Goal: Task Accomplishment & Management: Complete application form

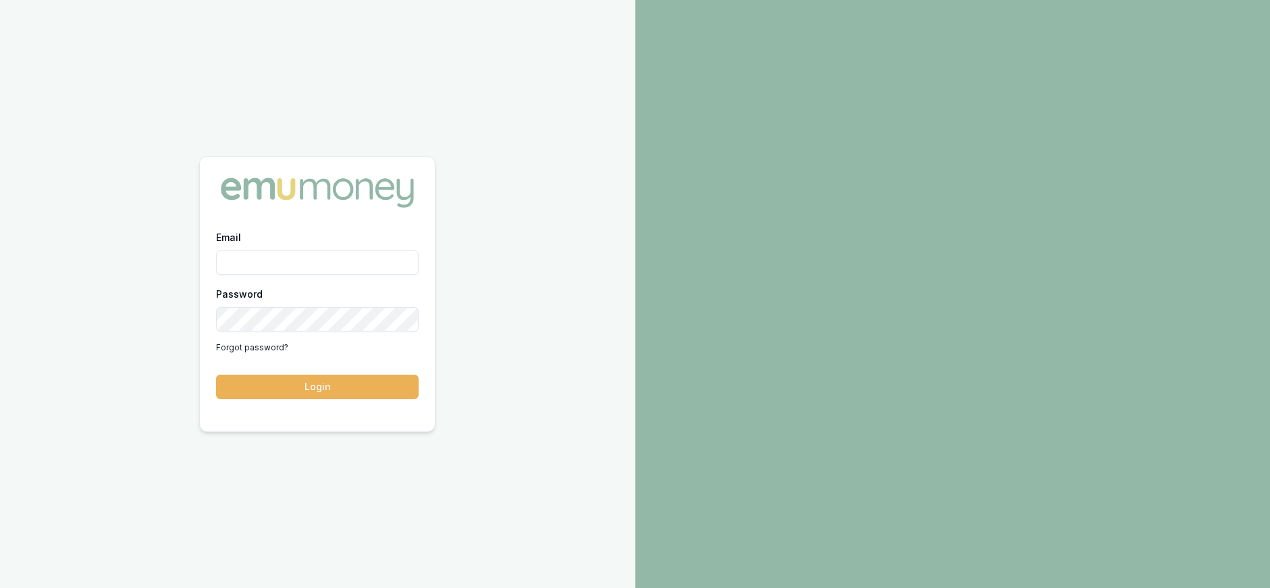
click at [307, 265] on input "Email" at bounding box center [317, 263] width 203 height 24
type input "paul@whoneedsleads.com.au"
click at [216, 375] on button "Login" at bounding box center [317, 387] width 203 height 24
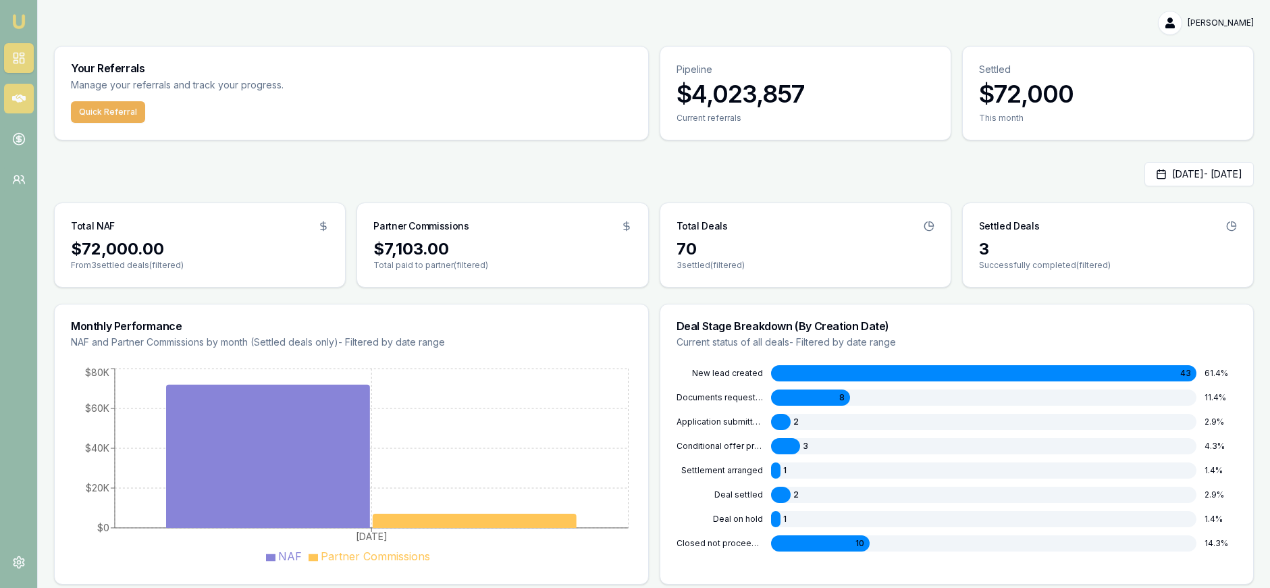
click at [25, 94] on icon at bounding box center [19, 99] width 14 height 14
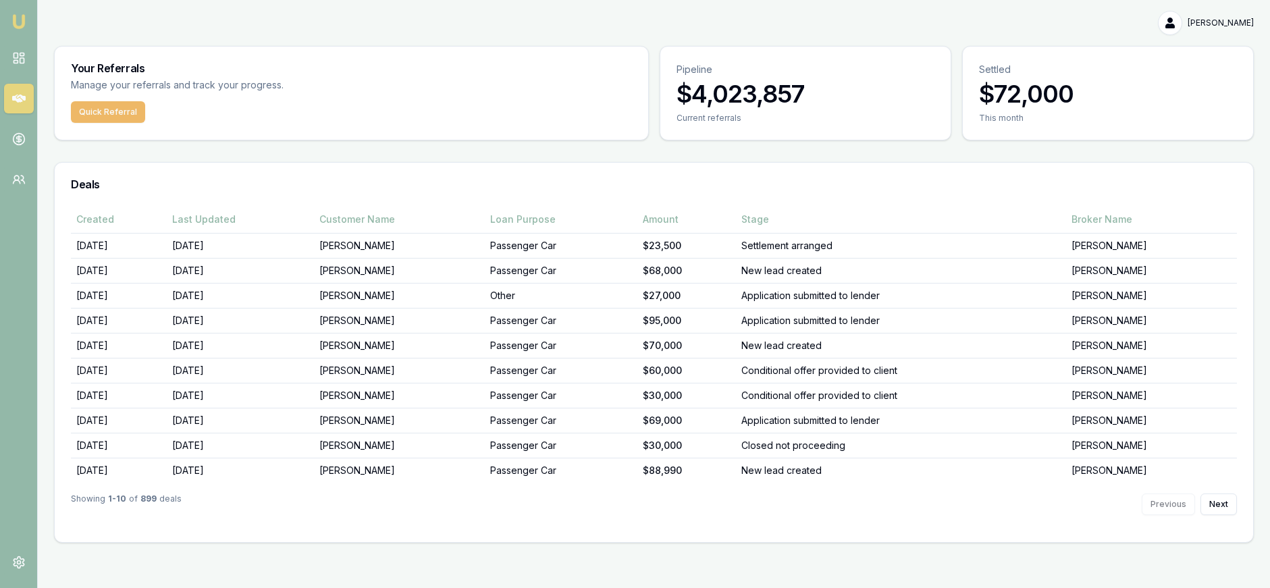
click at [109, 113] on button "Quick Referral" at bounding box center [108, 112] width 74 height 22
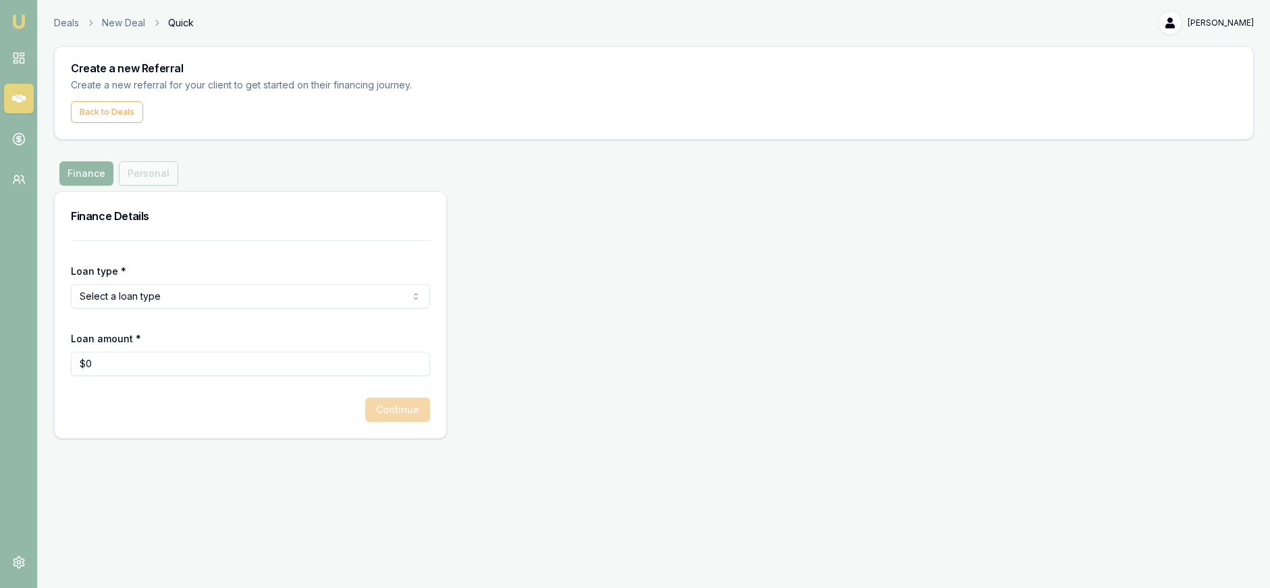
click at [190, 285] on html "Emu Money Deals New Deal Quick Paul Costoglou Toggle Menu Create a new Referral…" at bounding box center [635, 294] width 1270 height 588
select select "CONSUMER_ASSET"
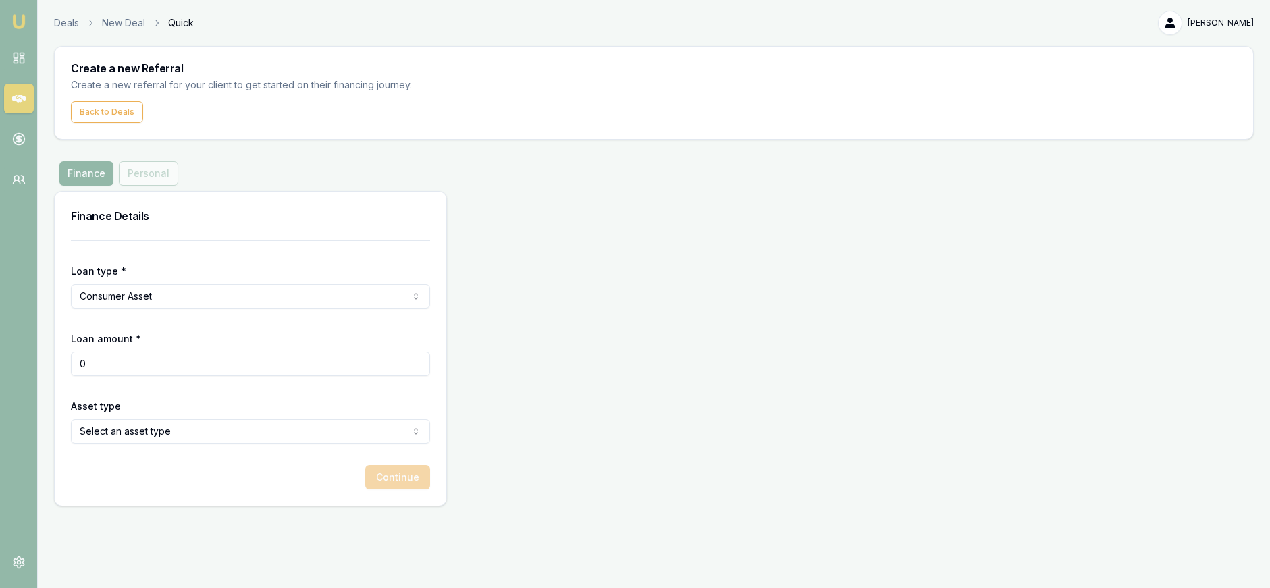
click at [251, 358] on input "0" at bounding box center [250, 364] width 359 height 24
type input "0"
type input "$20,000"
click at [354, 428] on html "Emu Money Deals New Deal Quick Paul Costoglou Toggle Menu Create a new Referral…" at bounding box center [635, 294] width 1270 height 588
click at [413, 471] on button "Continue" at bounding box center [397, 477] width 65 height 24
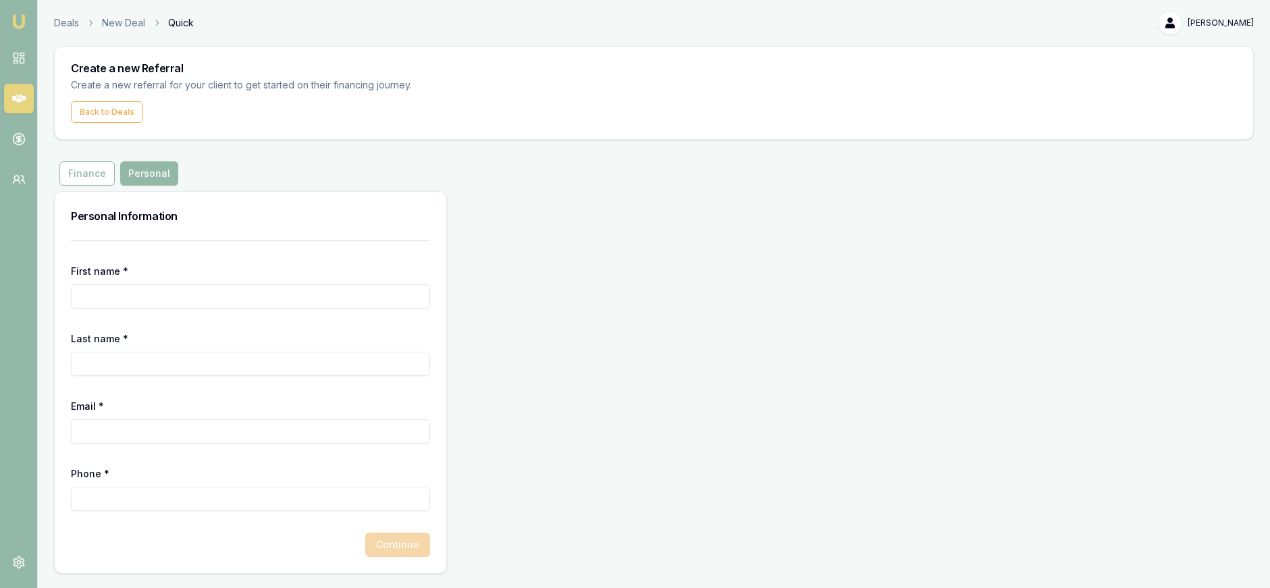
click at [263, 300] on input "First name *" at bounding box center [250, 296] width 359 height 24
type input "Paul"
type input "Costoglou"
type input "paul@synq.com.au"
type input "0415 704 371"
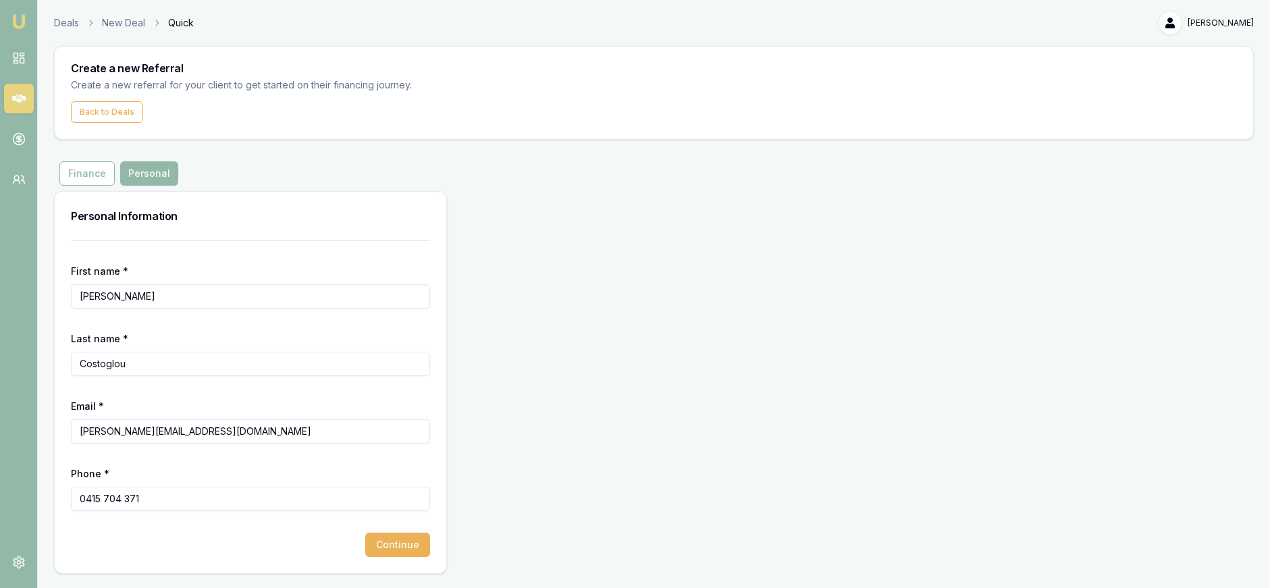
drag, startPoint x: 105, startPoint y: 298, endPoint x: 61, endPoint y: 280, distance: 47.3
click at [63, 282] on div "First name * Paul Last name * Costoglou Email * paul@synq.com.au Phone * 0415 7…" at bounding box center [251, 406] width 392 height 333
type input "Mohammed"
drag, startPoint x: 111, startPoint y: 363, endPoint x: 57, endPoint y: 360, distance: 54.8
click at [57, 360] on div "First name * Mohammed Last name * Costoglou Email * paul@synq.com.au Phone * 04…" at bounding box center [251, 406] width 392 height 333
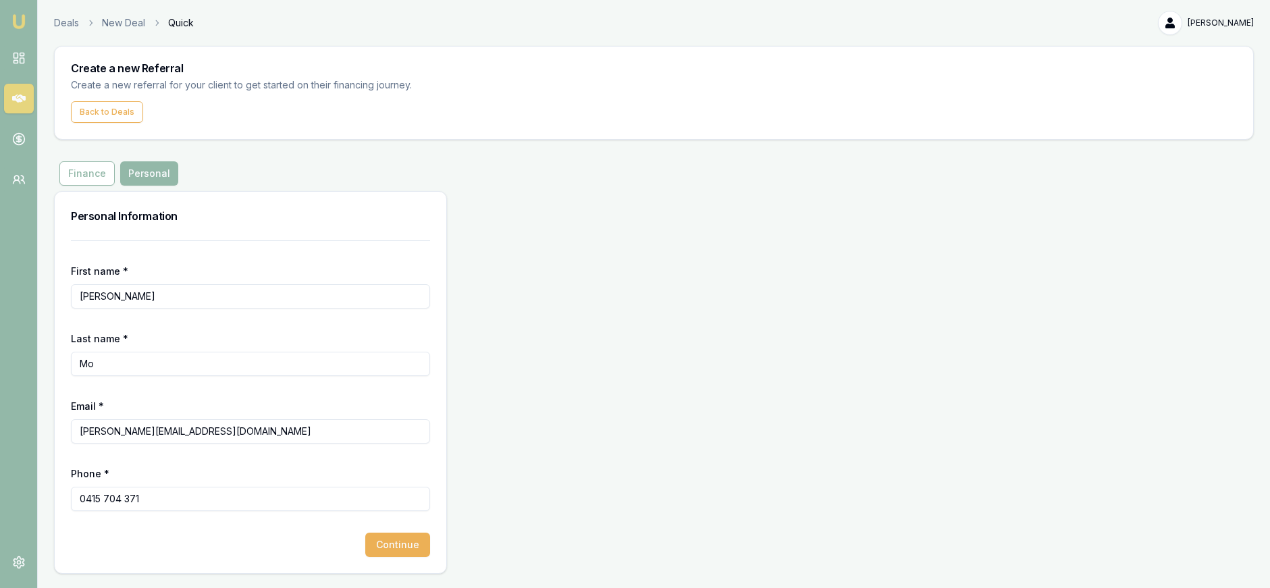
type input "Mo"
drag, startPoint x: 157, startPoint y: 497, endPoint x: 69, endPoint y: 494, distance: 88.5
click at [69, 494] on div "First name * Mohammed Last name * Mo Email * paul@synq.com.au Phone * 0415 704 …" at bounding box center [251, 406] width 392 height 333
type input "0411 077 722"
click at [381, 541] on button "Continue" at bounding box center [397, 545] width 65 height 24
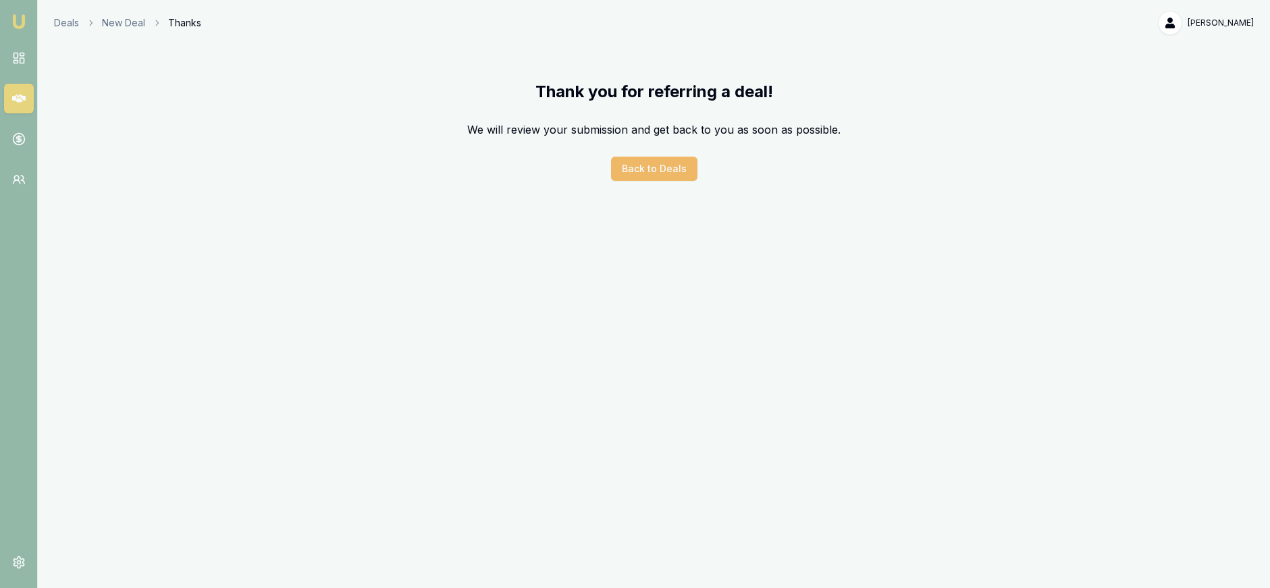
click at [683, 165] on button "Back to Deals" at bounding box center [654, 169] width 86 height 24
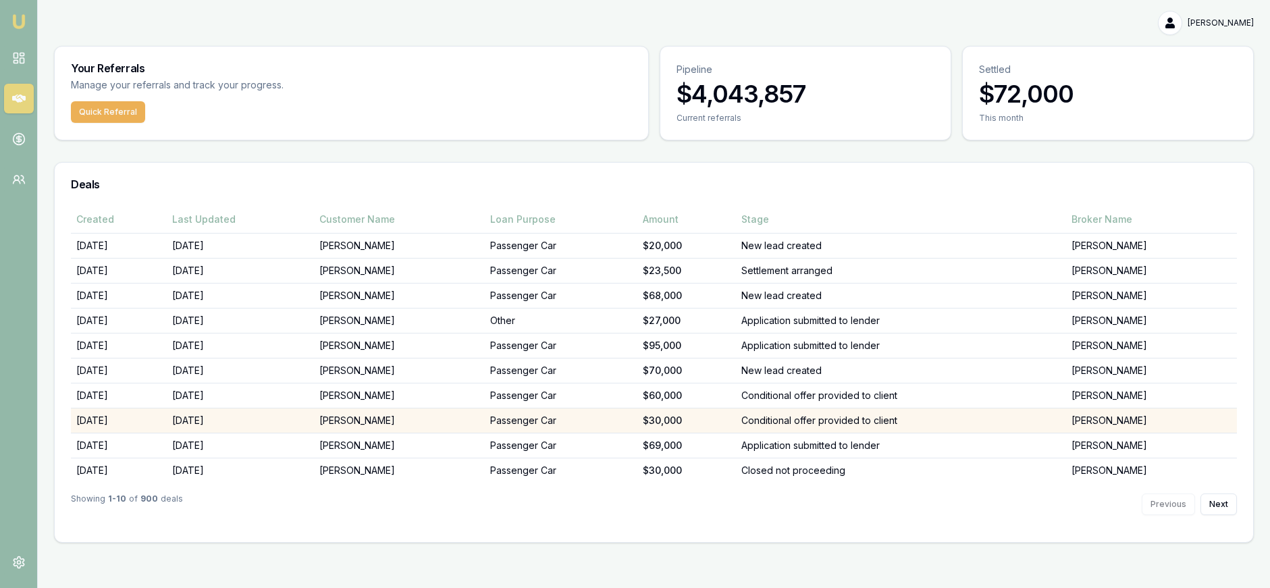
click at [889, 418] on td "Conditional offer provided to client" at bounding box center [901, 420] width 330 height 25
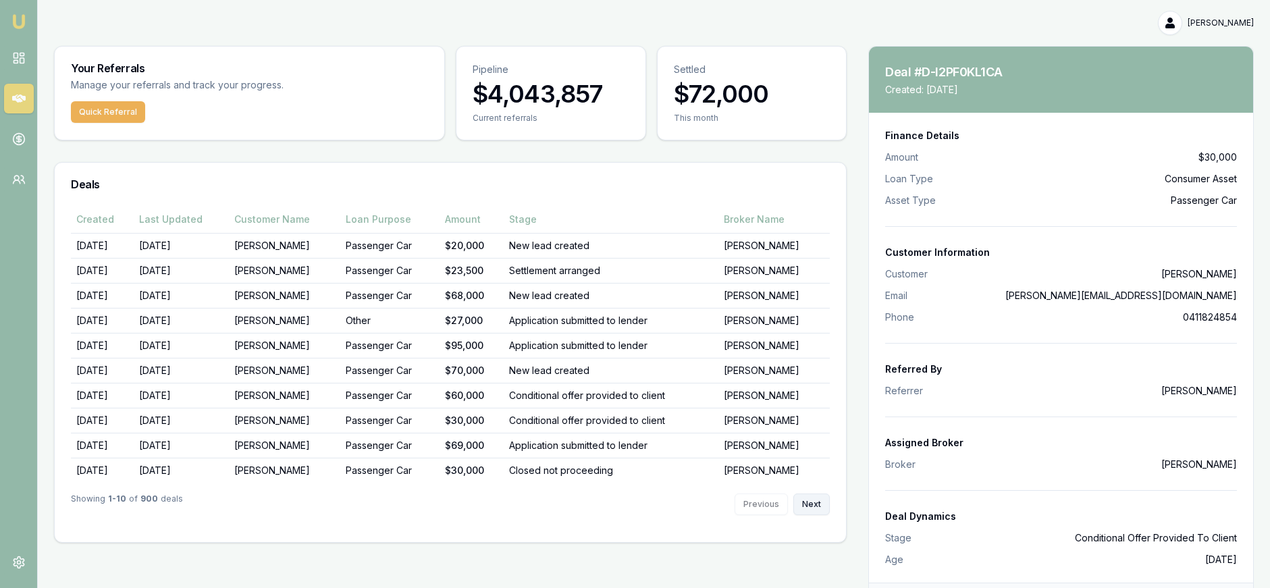
click at [806, 503] on button "Next" at bounding box center [812, 505] width 36 height 22
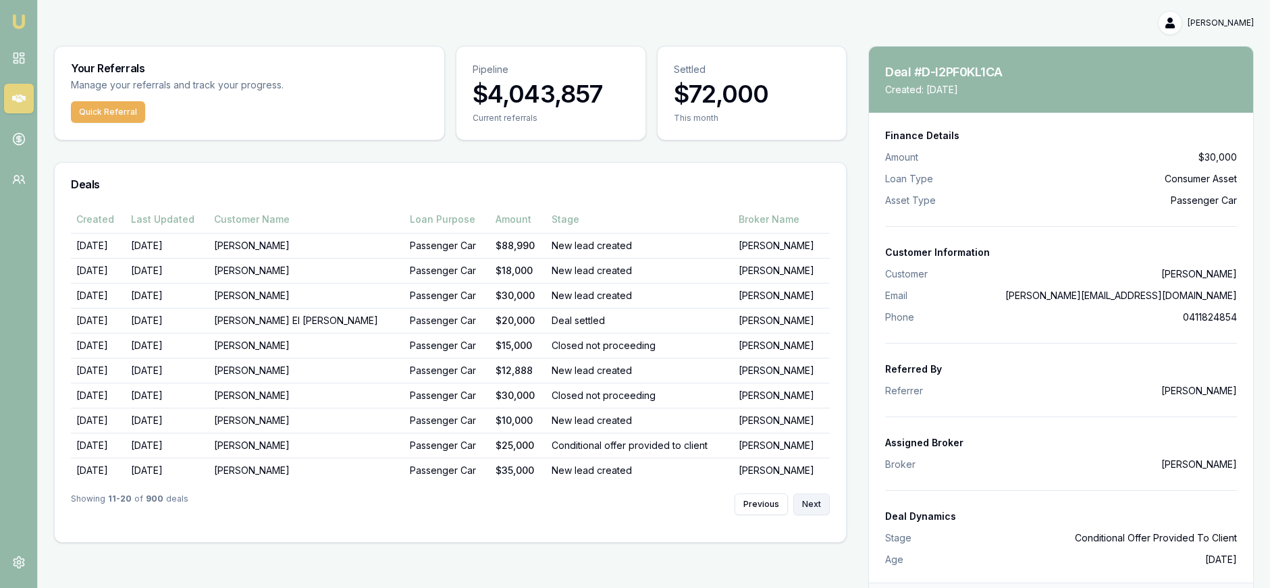
click at [806, 503] on button "Next" at bounding box center [812, 505] width 36 height 22
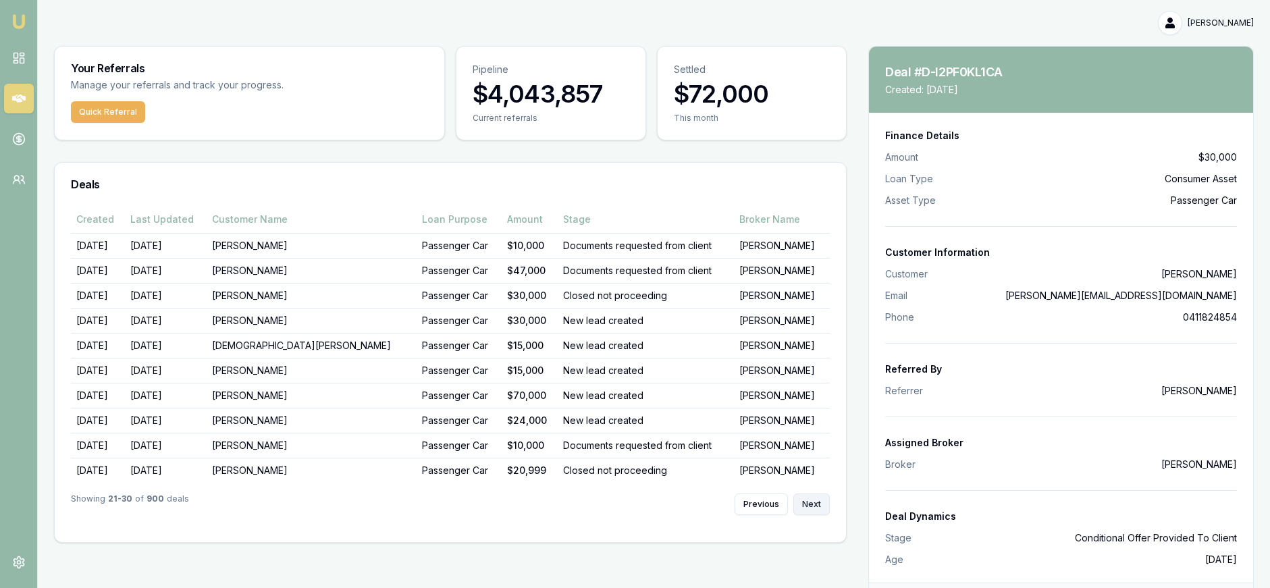
click at [806, 503] on button "Next" at bounding box center [812, 505] width 36 height 22
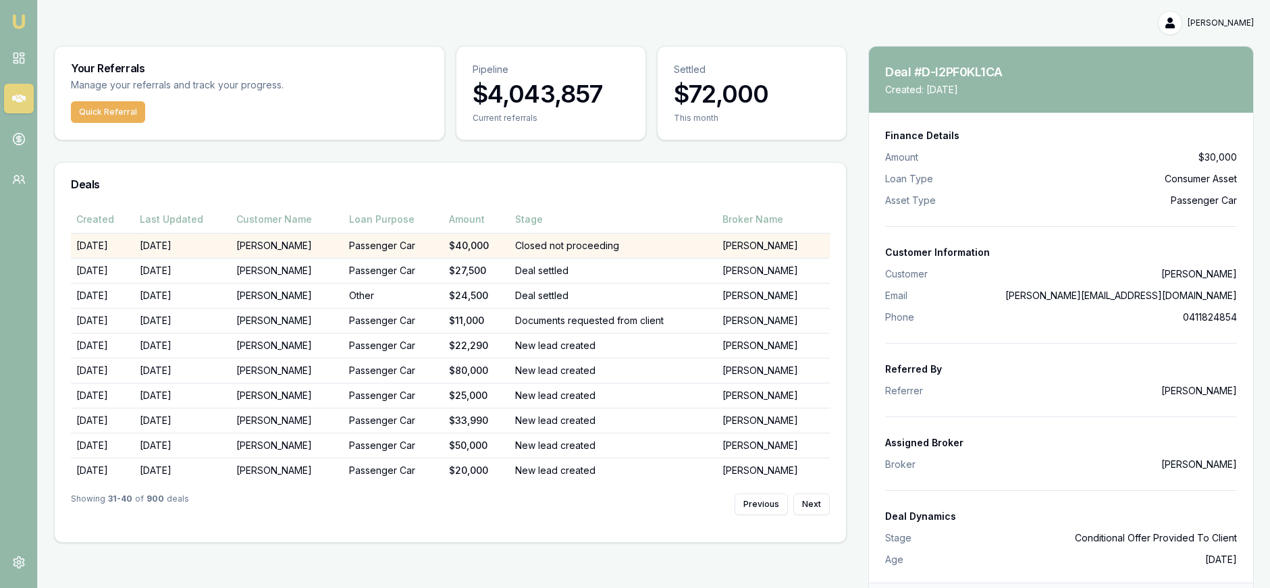
click at [579, 250] on td "Closed not proceeding" at bounding box center [613, 245] width 207 height 25
click at [647, 246] on td "Closed not proceeding" at bounding box center [613, 245] width 207 height 25
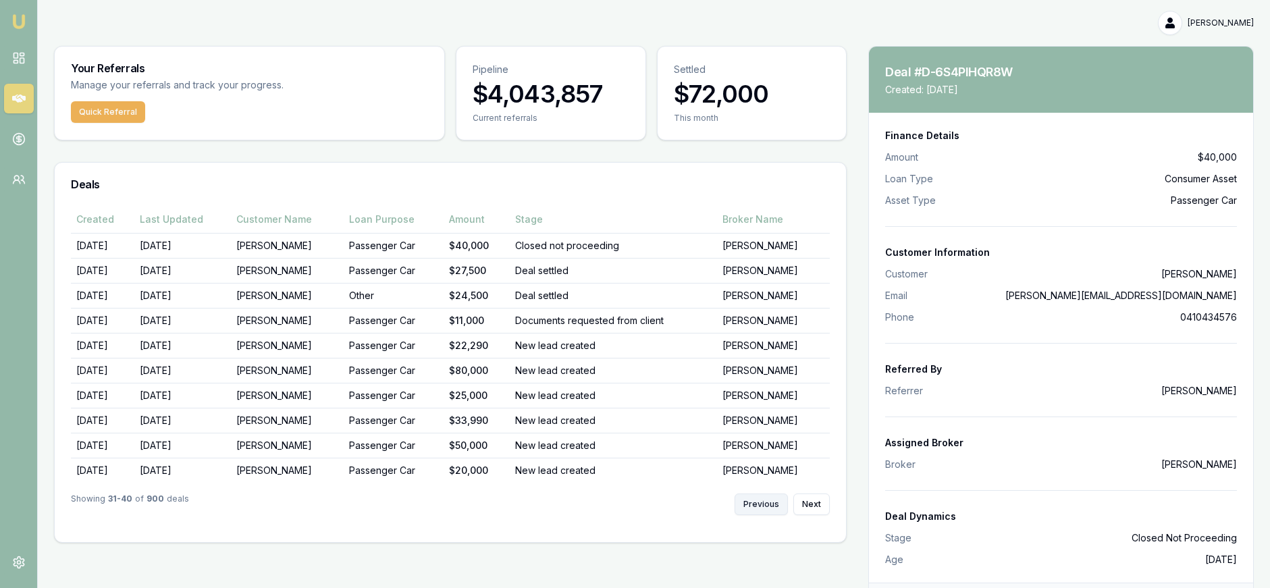
click at [767, 510] on button "Previous" at bounding box center [761, 505] width 53 height 22
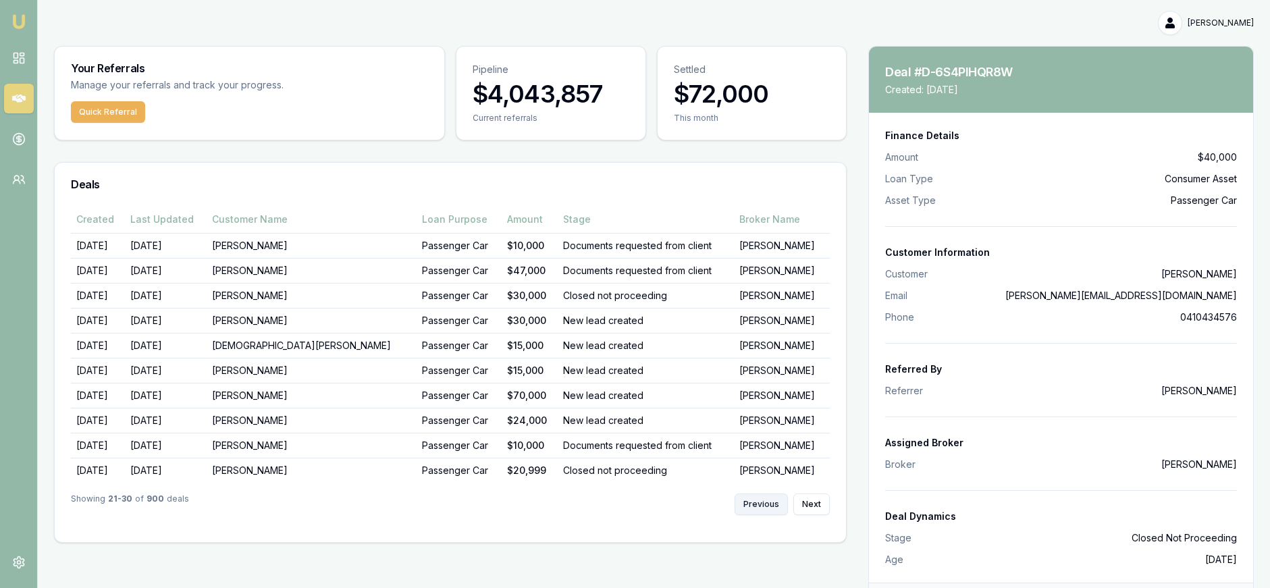
click at [765, 507] on button "Previous" at bounding box center [761, 505] width 53 height 22
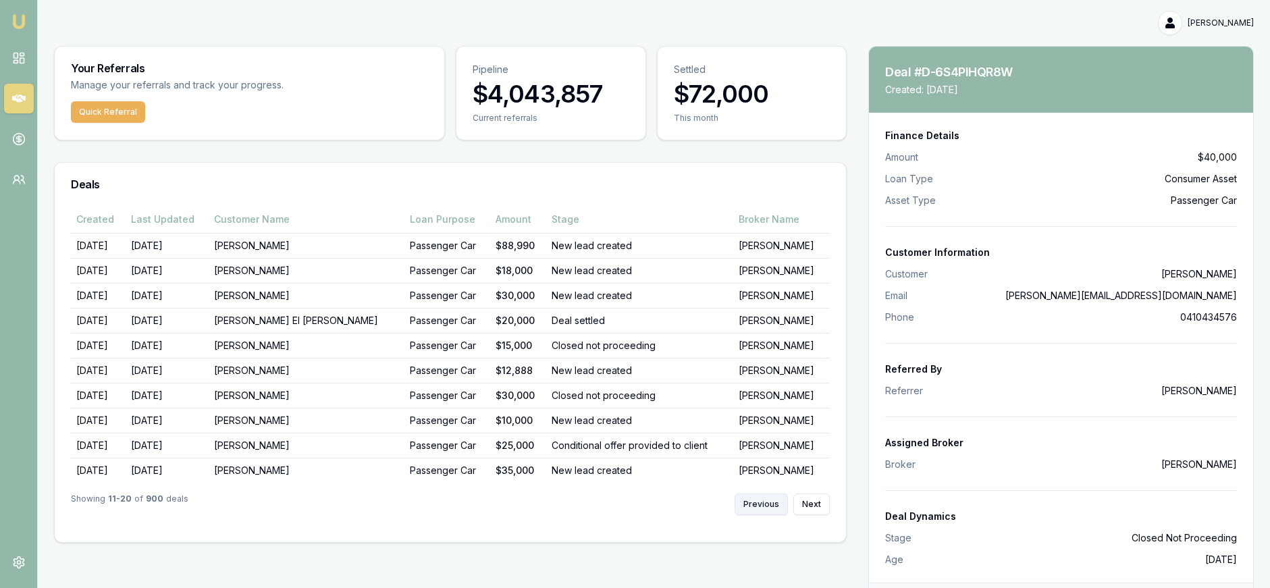
click at [765, 507] on button "Previous" at bounding box center [761, 505] width 53 height 22
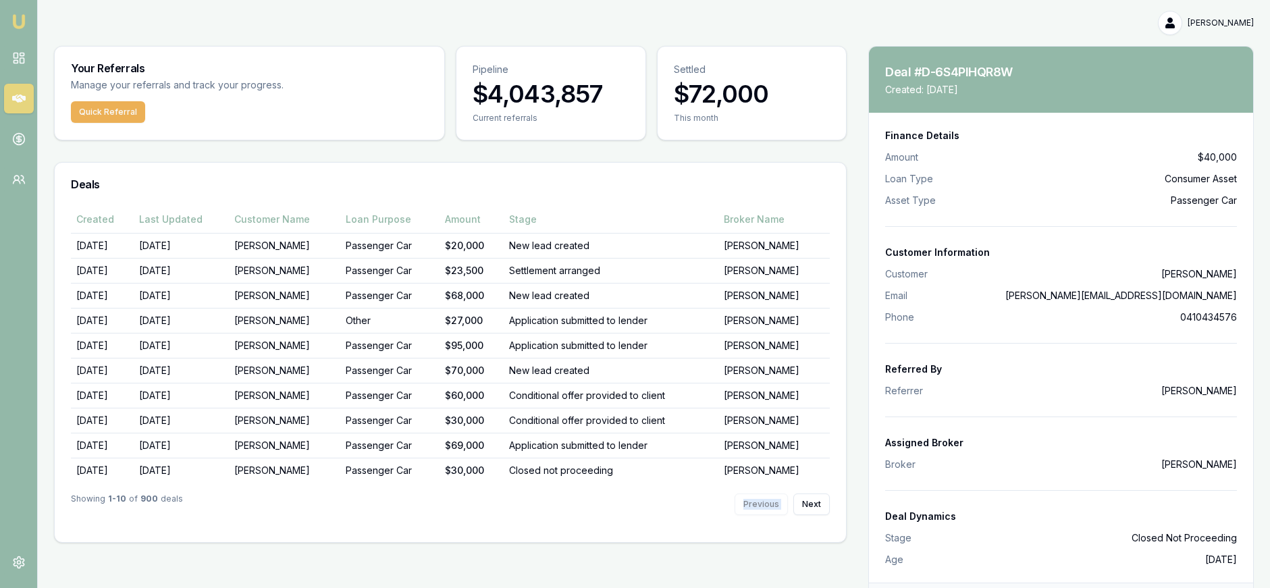
click at [765, 507] on div "Previous Next" at bounding box center [782, 505] width 95 height 22
click at [824, 505] on button "Next" at bounding box center [812, 505] width 36 height 22
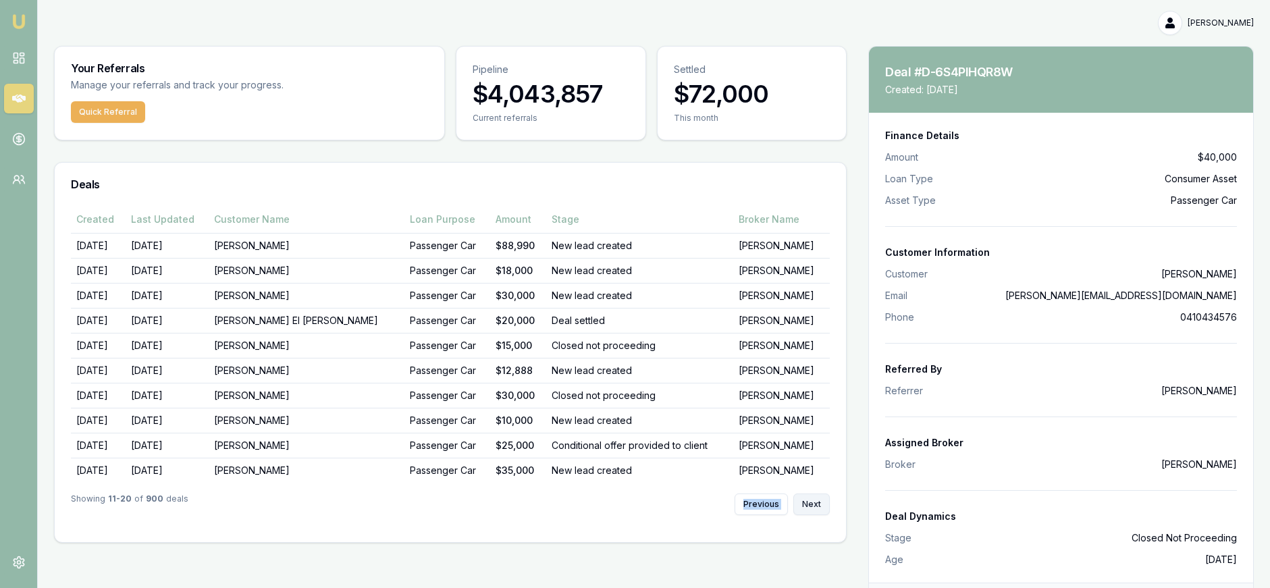
click at [825, 505] on button "Next" at bounding box center [812, 505] width 36 height 22
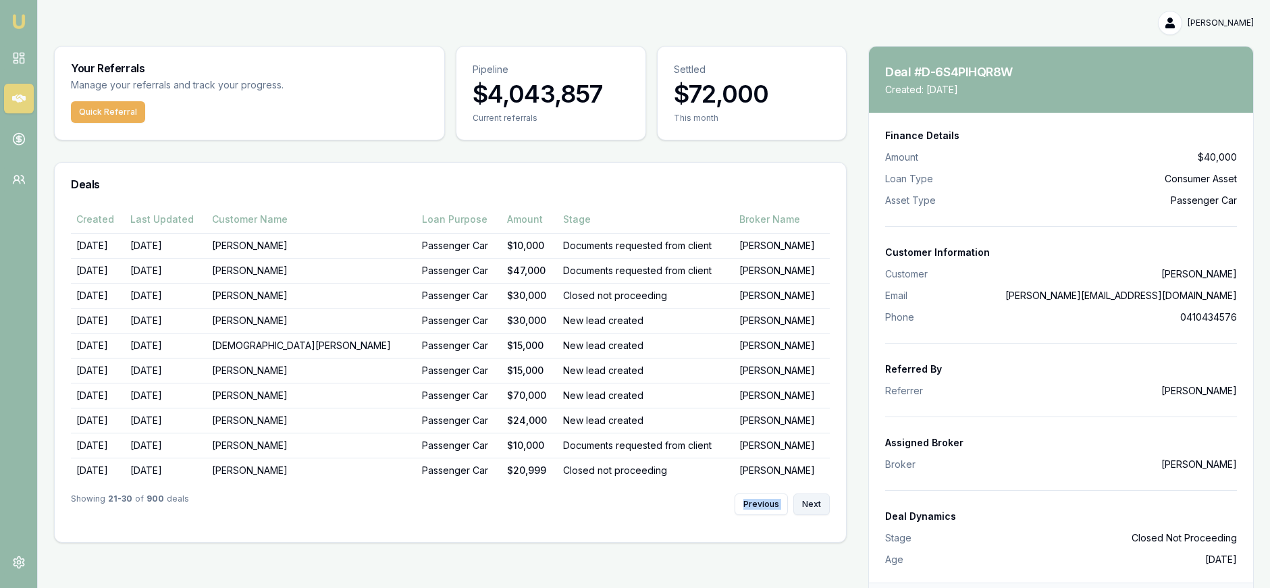
click at [825, 505] on button "Next" at bounding box center [812, 505] width 36 height 22
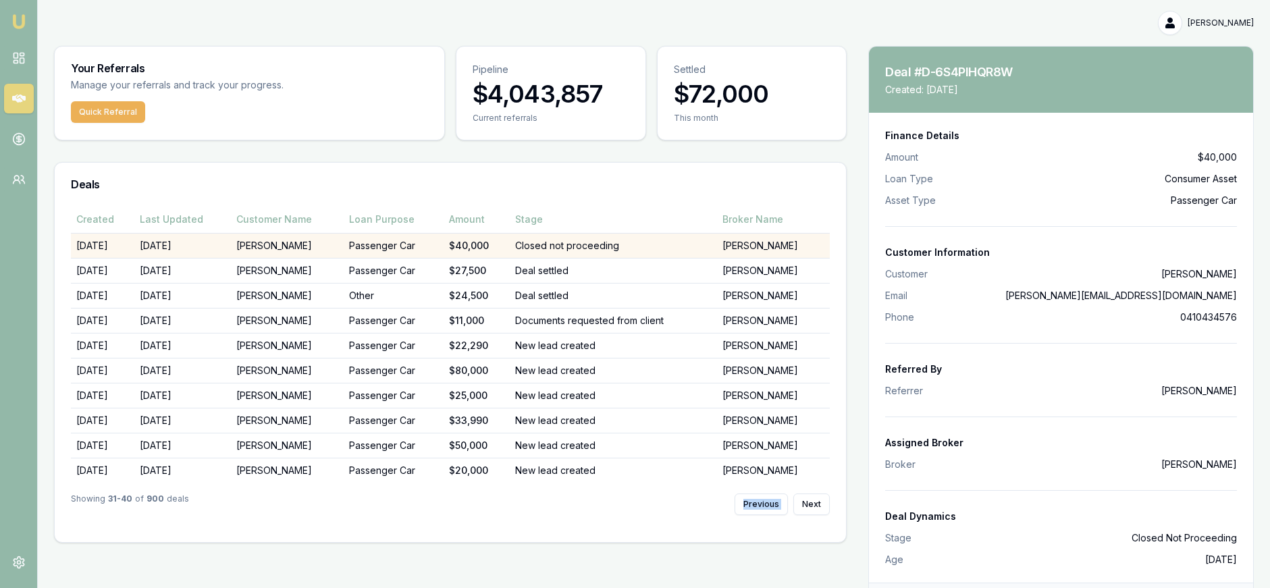
click at [274, 239] on td "[PERSON_NAME]" at bounding box center [287, 245] width 113 height 25
click at [290, 245] on td "[PERSON_NAME]" at bounding box center [287, 245] width 113 height 25
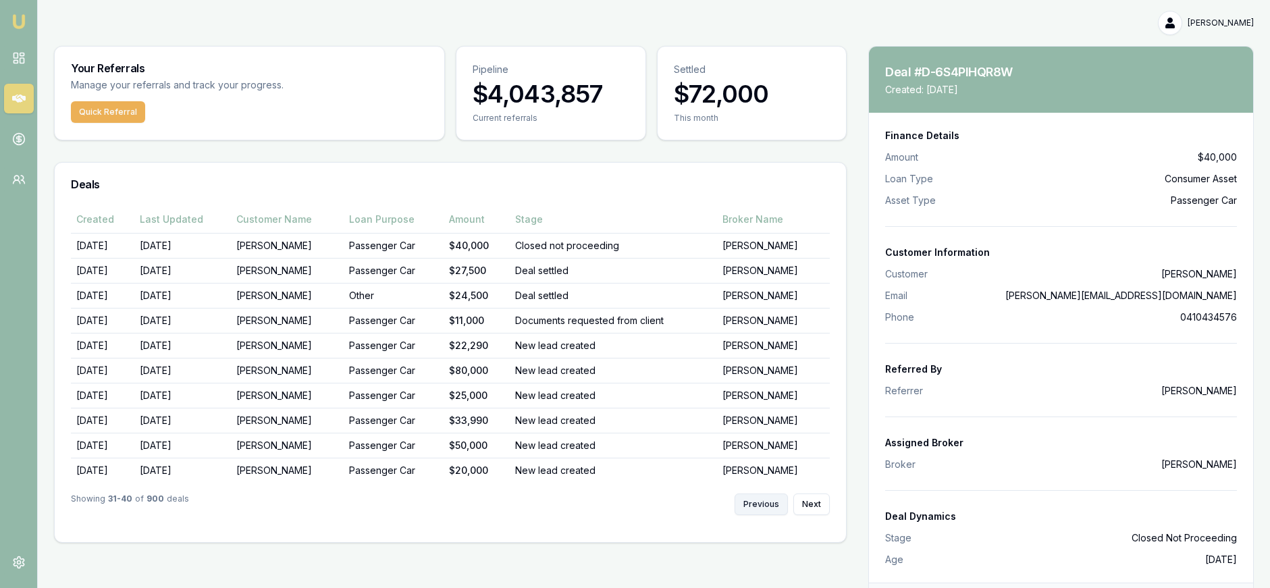
click at [771, 501] on button "Previous" at bounding box center [761, 505] width 53 height 22
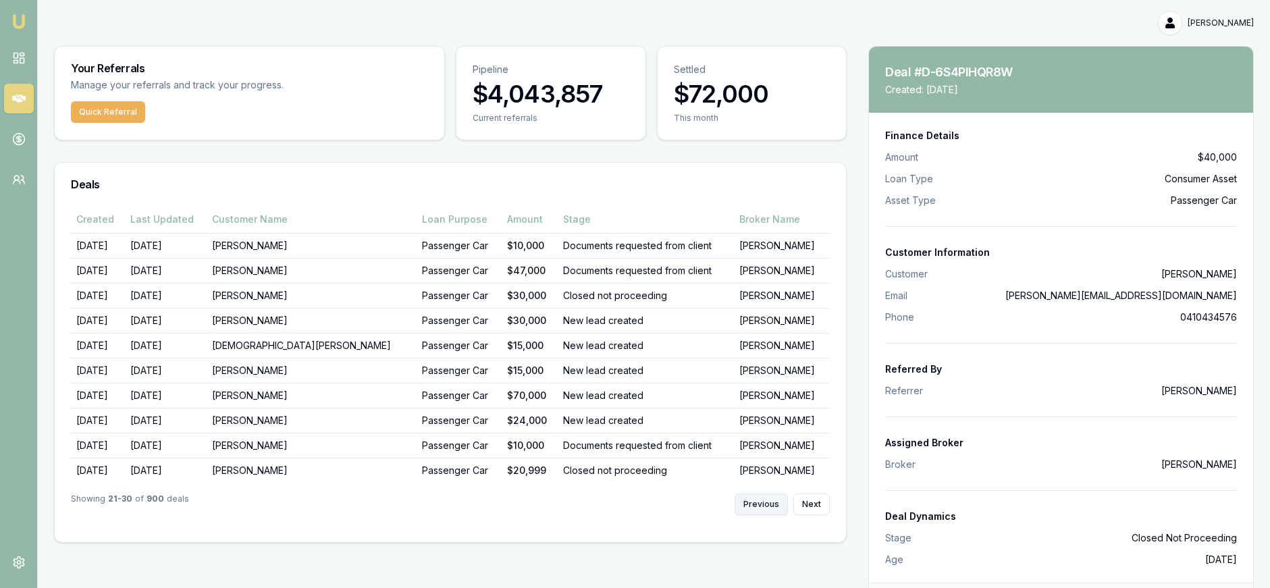
click at [771, 501] on button "Previous" at bounding box center [761, 505] width 53 height 22
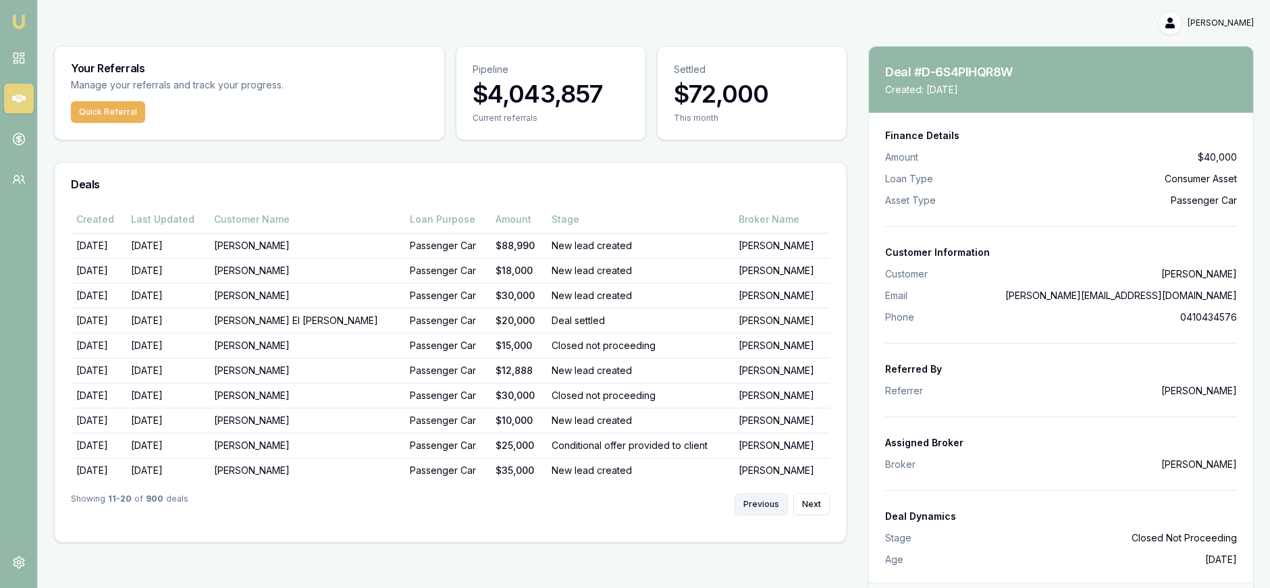
click at [771, 502] on button "Previous" at bounding box center [761, 505] width 53 height 22
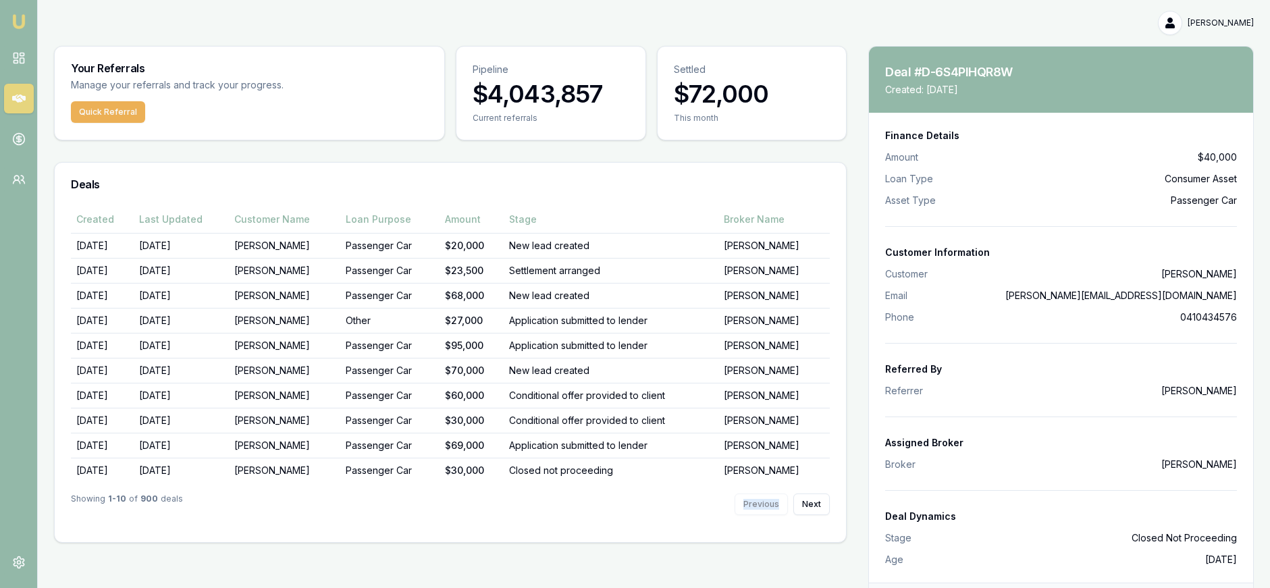
click at [771, 502] on div "Previous Next" at bounding box center [782, 505] width 95 height 22
click at [772, 502] on div "Previous Next" at bounding box center [782, 505] width 95 height 22
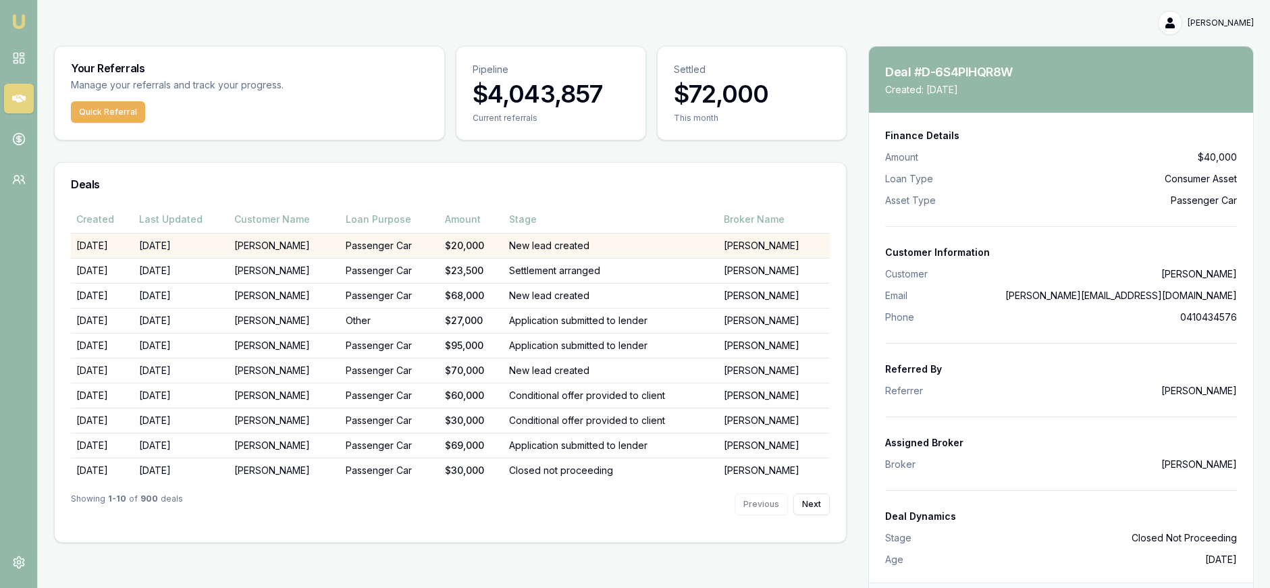
click at [599, 250] on td "New lead created" at bounding box center [611, 245] width 215 height 25
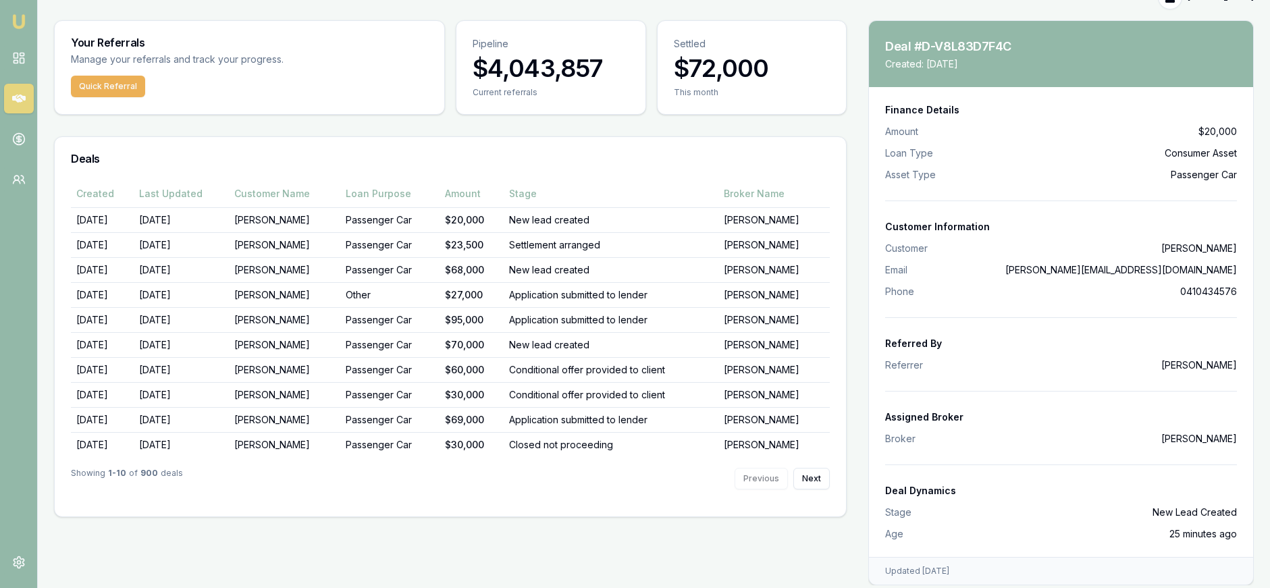
scroll to position [34, 0]
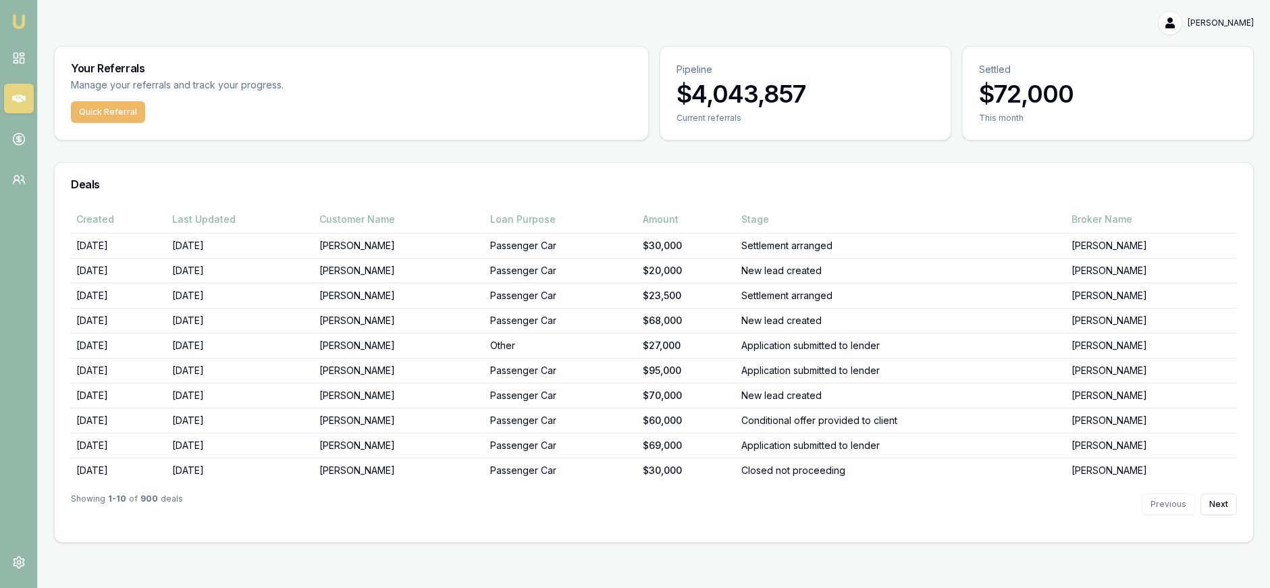
click at [115, 111] on button "Quick Referral" at bounding box center [108, 112] width 74 height 22
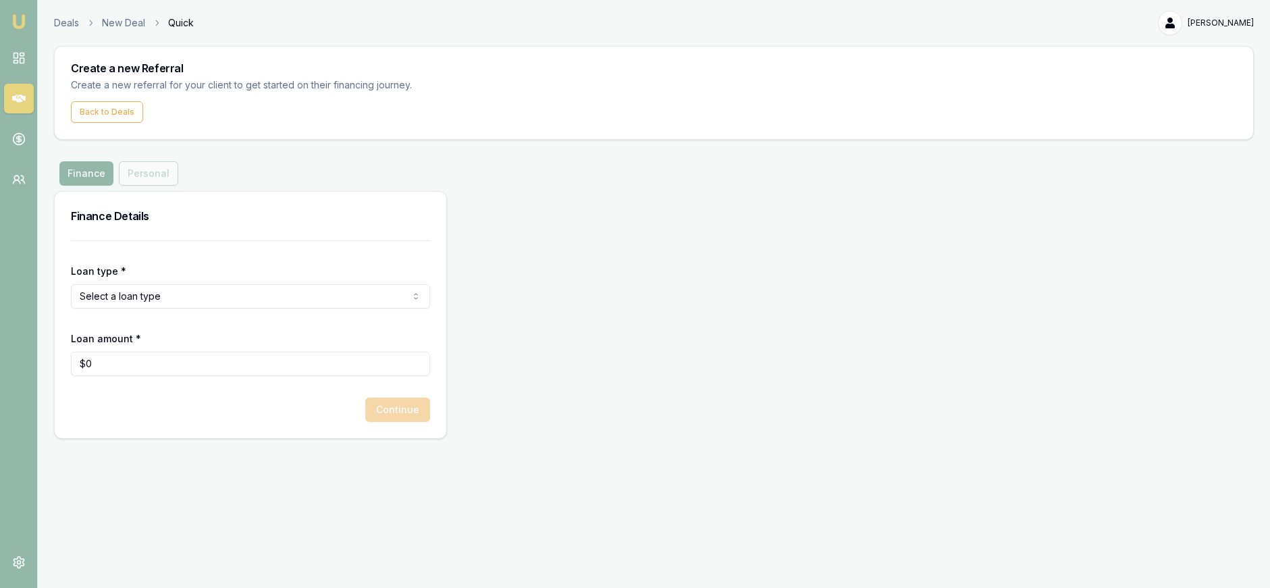
click at [178, 296] on html "Emu Money Deals New Deal Quick Paul Costoglou Toggle Menu Create a new Referral…" at bounding box center [635, 294] width 1270 height 588
select select "CONSUMER_ASSET"
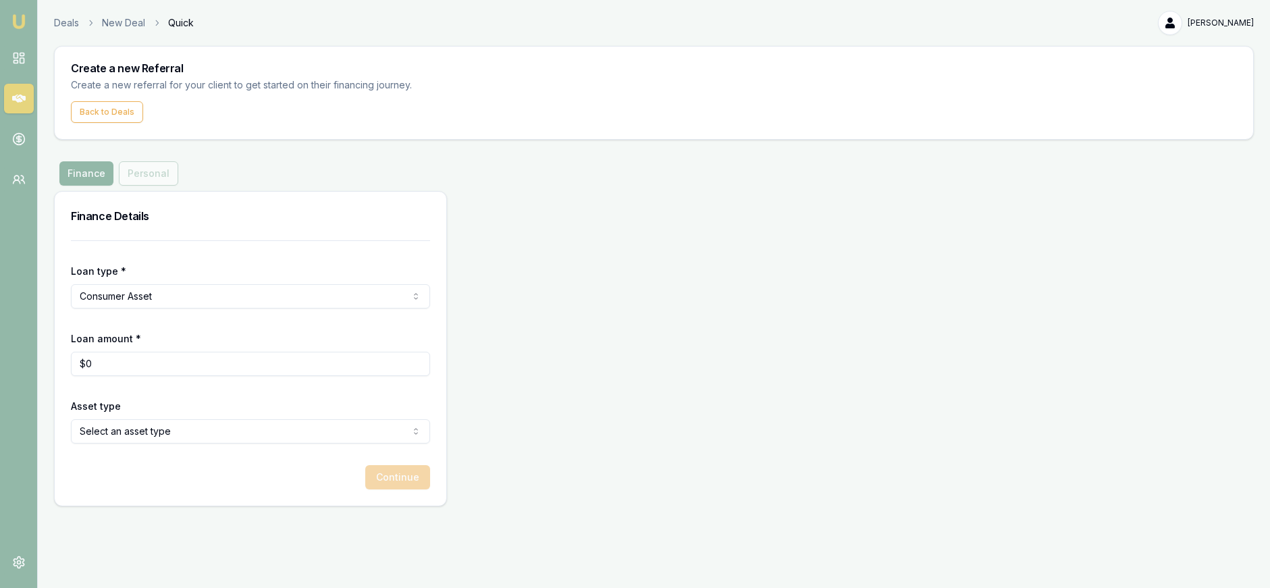
type input "0"
click at [153, 363] on input "0" at bounding box center [250, 364] width 359 height 24
drag, startPoint x: 153, startPoint y: 363, endPoint x: 58, endPoint y: 351, distance: 96.0
click at [58, 351] on div "Loan type * Consumer Asset Consumer Loan Consumer Asset Commercial Loan Commerc…" at bounding box center [251, 372] width 392 height 265
click at [332, 291] on html "Emu Money Deals New Deal Quick Paul Costoglou Toggle Menu Create a new Referral…" at bounding box center [635, 294] width 1270 height 588
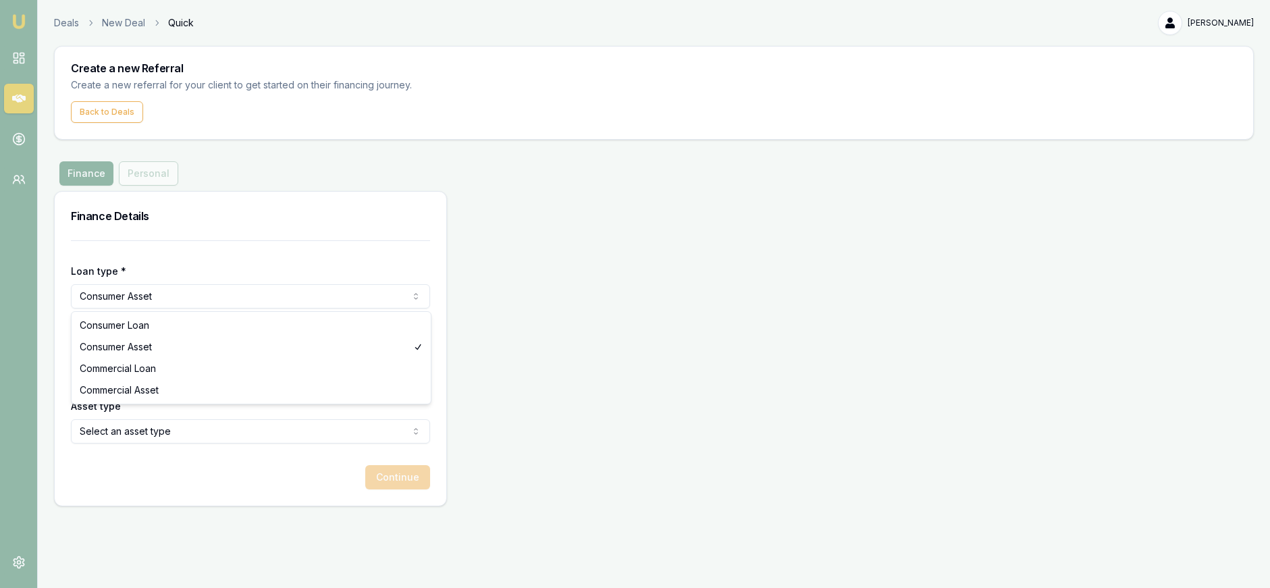
drag, startPoint x: 312, startPoint y: 341, endPoint x: 318, endPoint y: 344, distance: 7.0
click at [126, 365] on input "Loan amount *" at bounding box center [250, 364] width 359 height 24
click at [190, 425] on html "Emu Money Deals New Deal Quick Paul Costoglou Toggle Menu Create a new Referral…" at bounding box center [635, 294] width 1270 height 588
click at [130, 365] on input "25500" at bounding box center [250, 364] width 359 height 24
drag, startPoint x: 130, startPoint y: 365, endPoint x: 57, endPoint y: 361, distance: 73.7
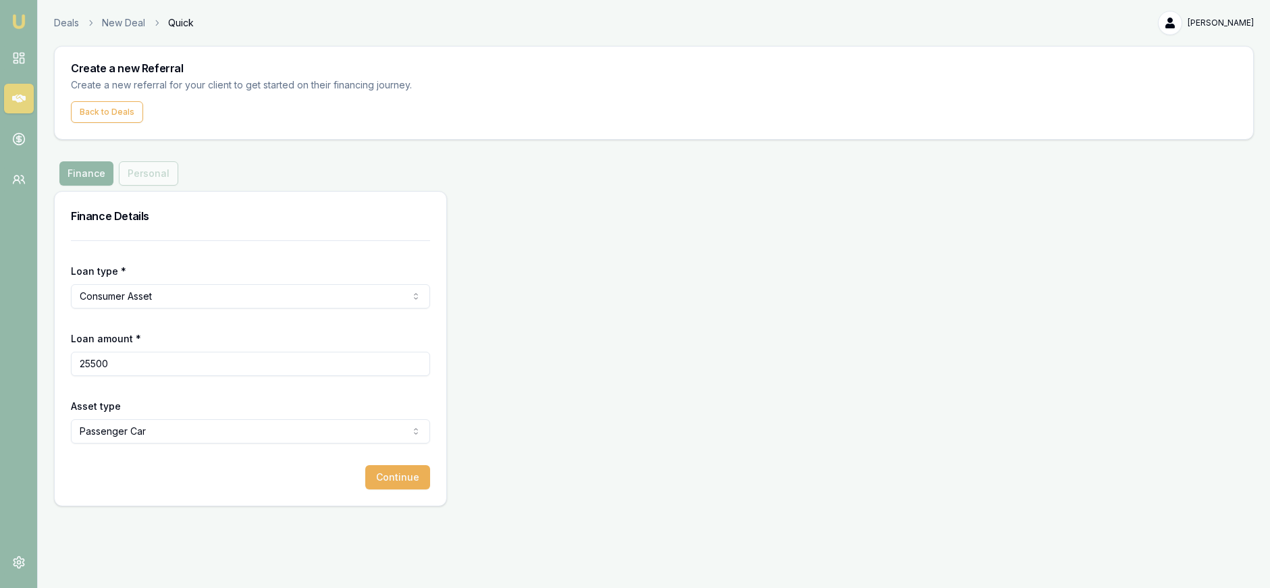
click at [57, 361] on div "Loan type * Consumer Asset Consumer Loan Consumer Asset Commercial Loan Commerc…" at bounding box center [251, 372] width 392 height 265
type input "$27,500"
click at [413, 478] on button "Continue" at bounding box center [397, 477] width 65 height 24
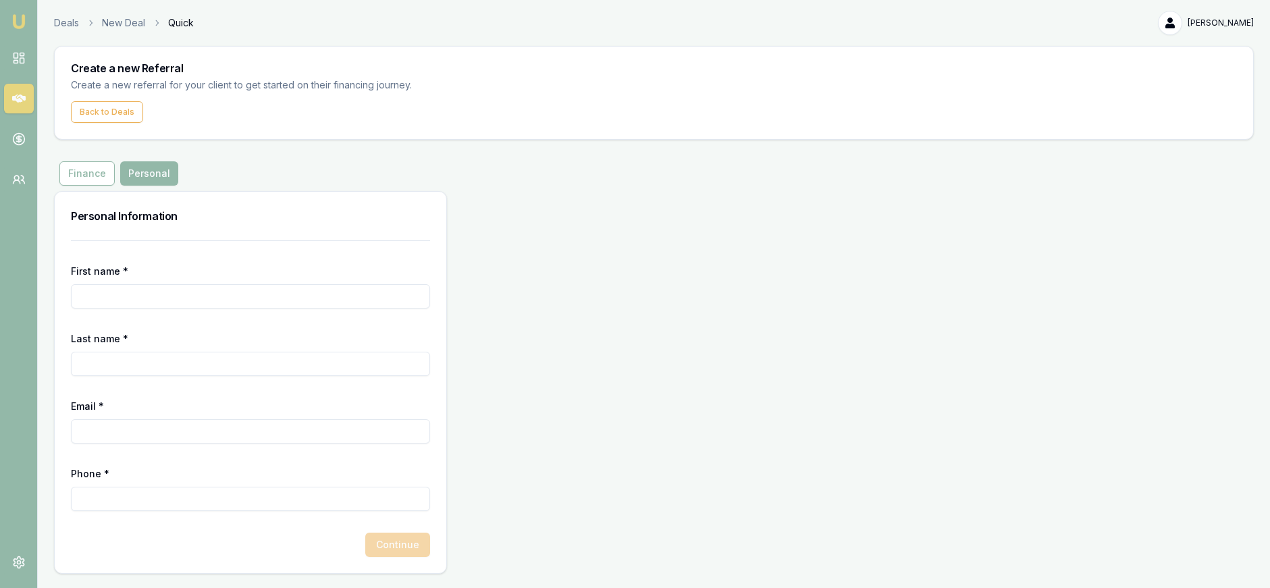
click at [175, 292] on input "First name *" at bounding box center [250, 296] width 359 height 24
click at [99, 172] on button "Finance" at bounding box center [86, 173] width 55 height 24
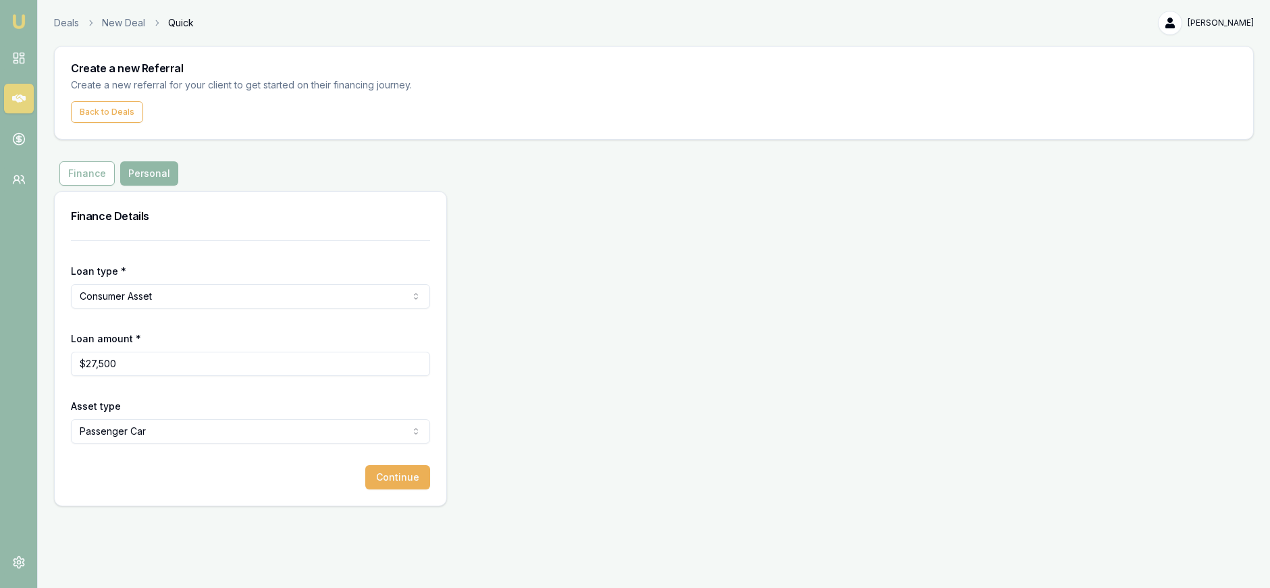
click at [161, 173] on button "Personal" at bounding box center [149, 173] width 58 height 24
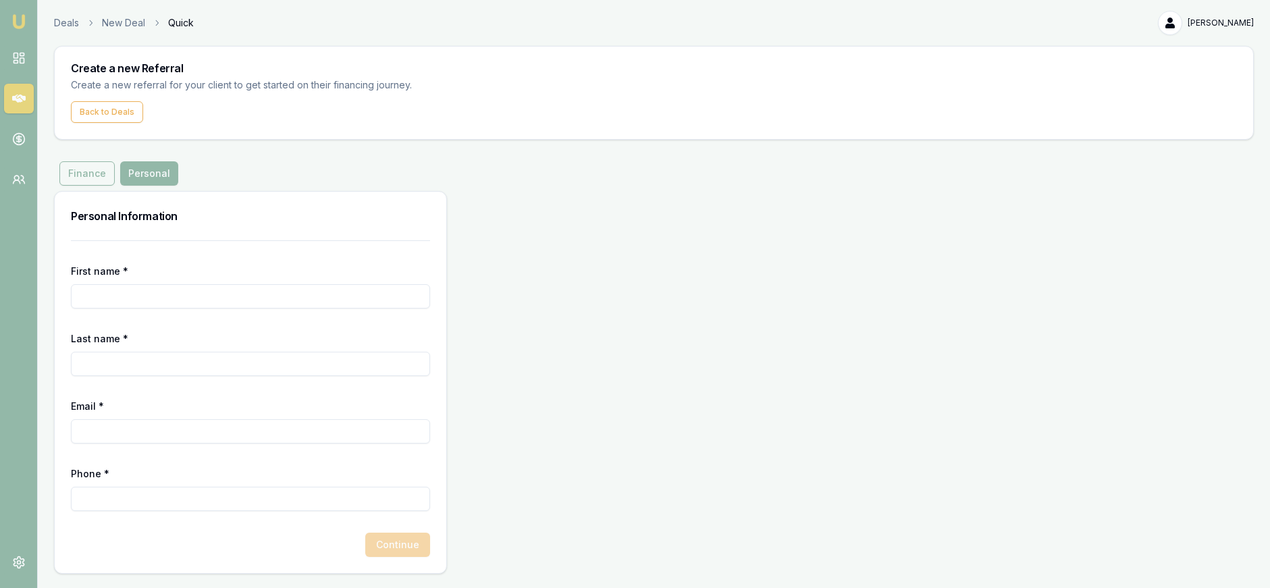
click at [86, 172] on button "Finance" at bounding box center [86, 173] width 55 height 24
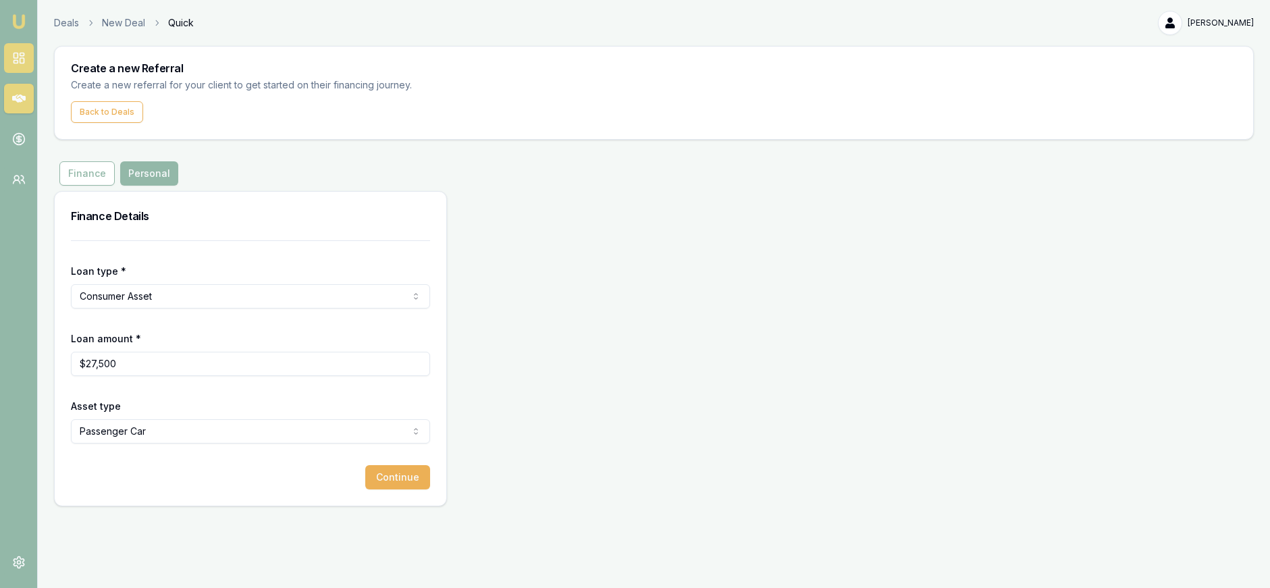
click at [15, 57] on icon at bounding box center [19, 58] width 14 height 14
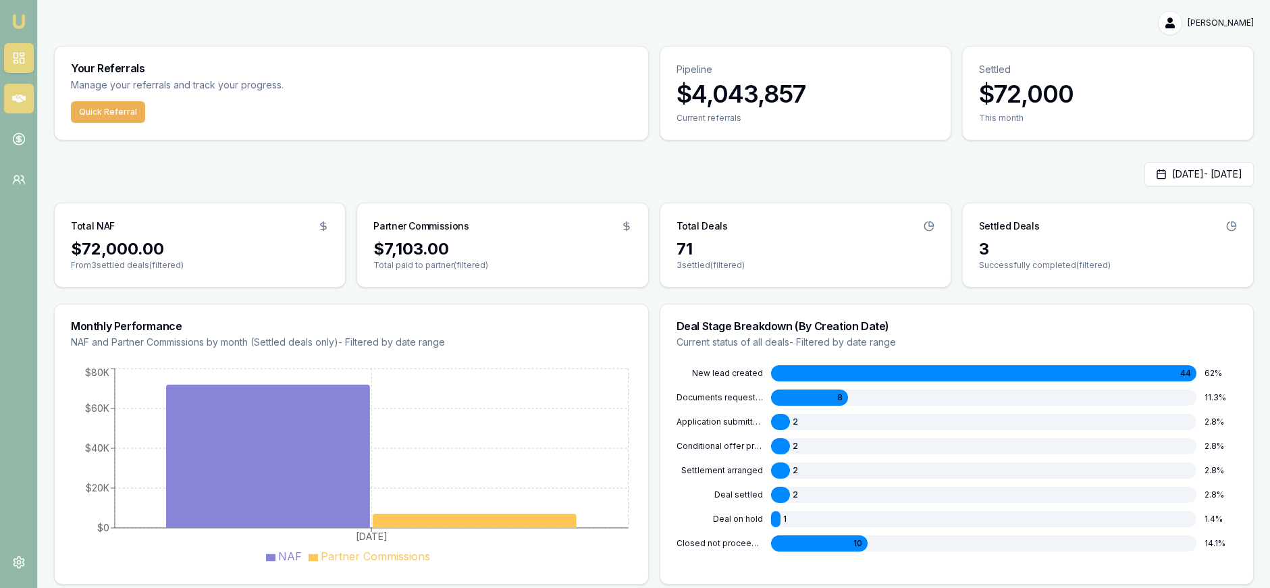
click at [18, 100] on icon at bounding box center [19, 99] width 14 height 8
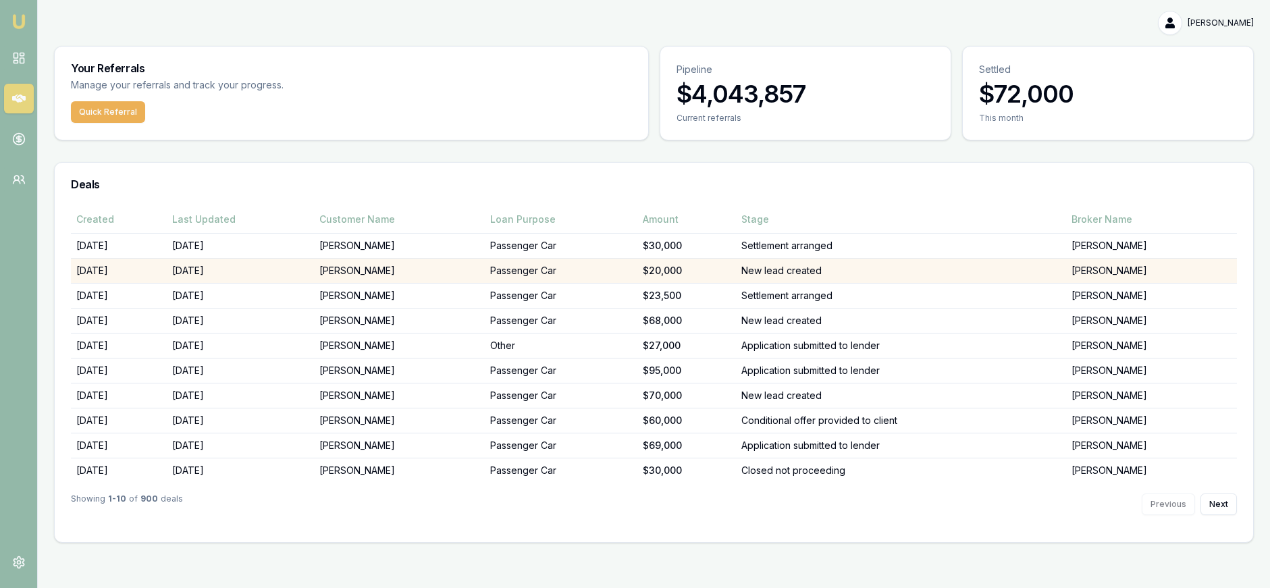
click at [1066, 276] on td "New lead created" at bounding box center [901, 270] width 330 height 25
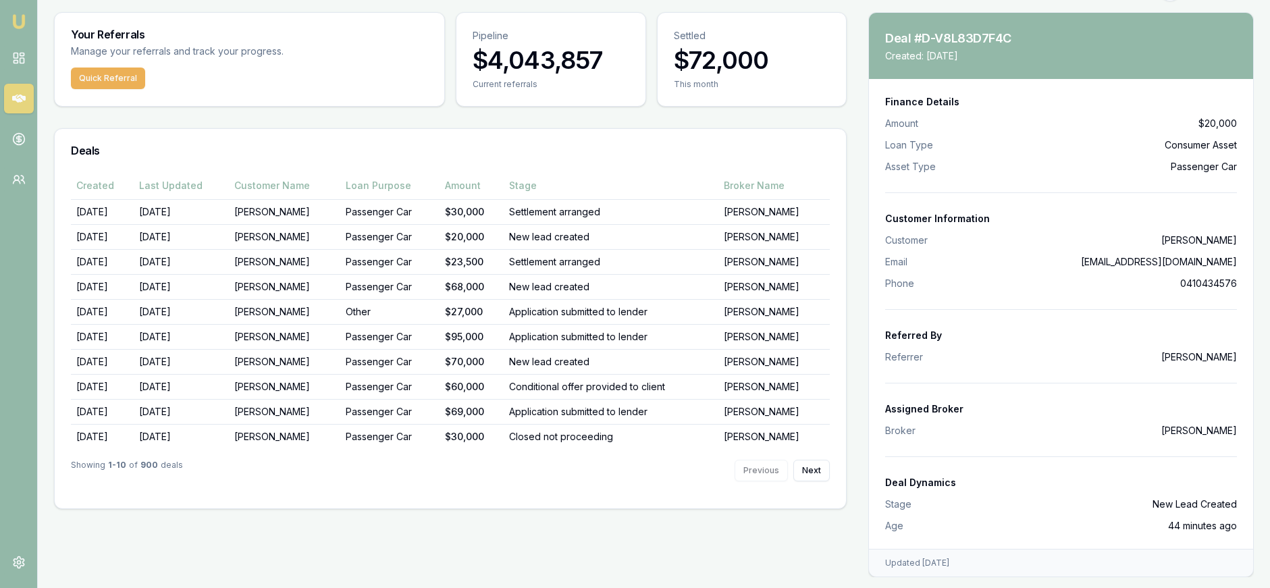
scroll to position [29, 0]
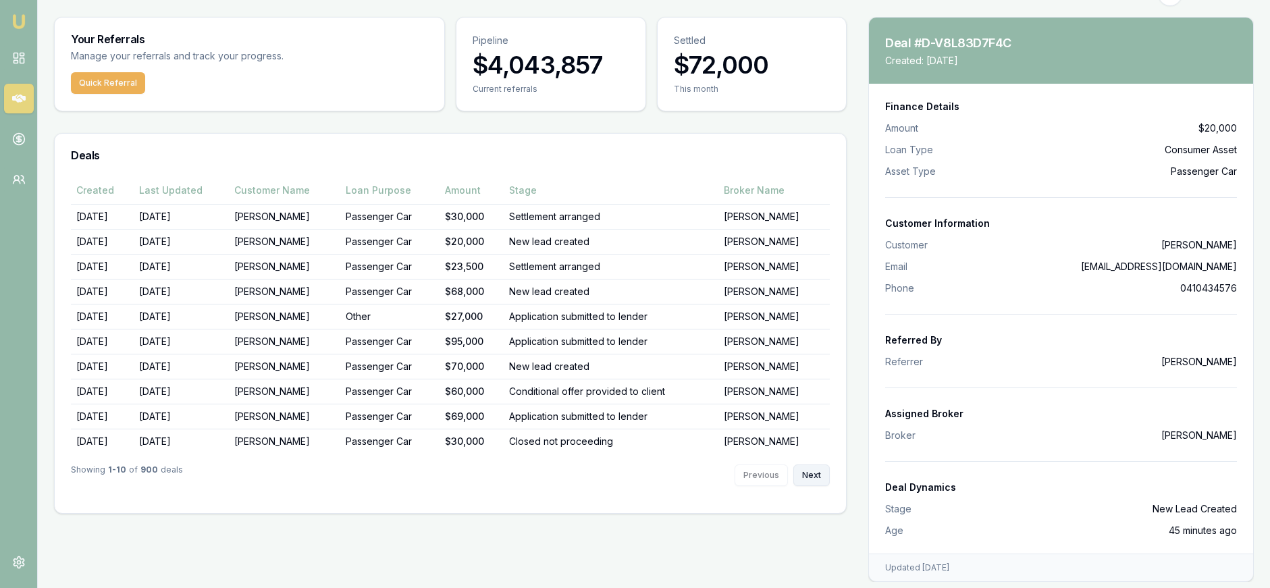
click at [816, 475] on button "Next" at bounding box center [812, 476] width 36 height 22
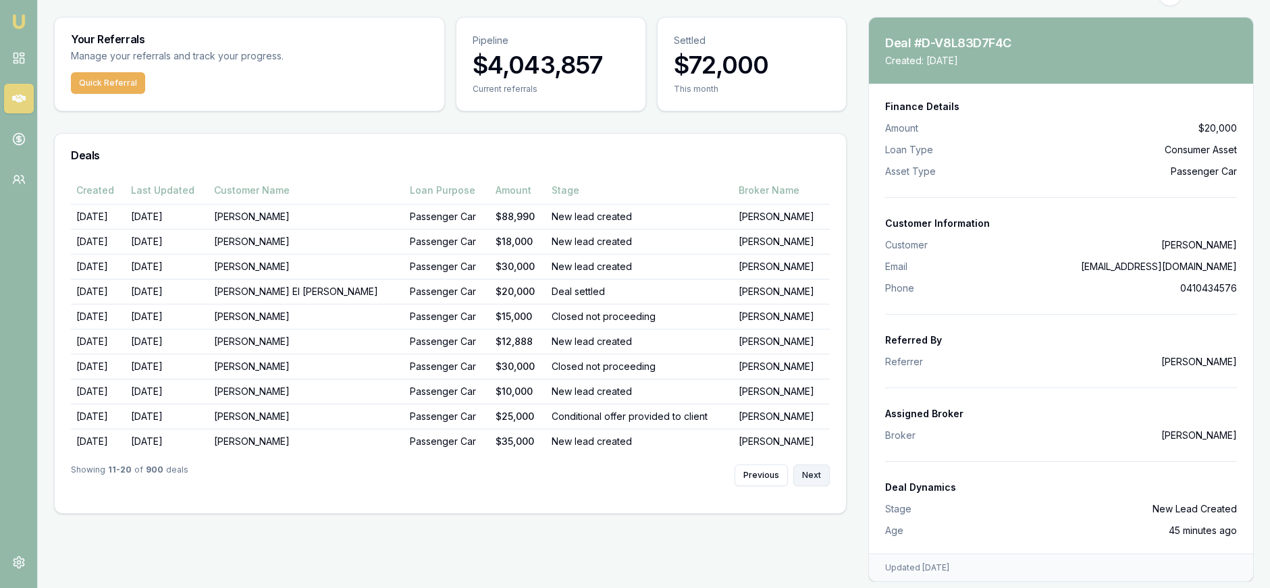
click at [816, 475] on button "Next" at bounding box center [812, 476] width 36 height 22
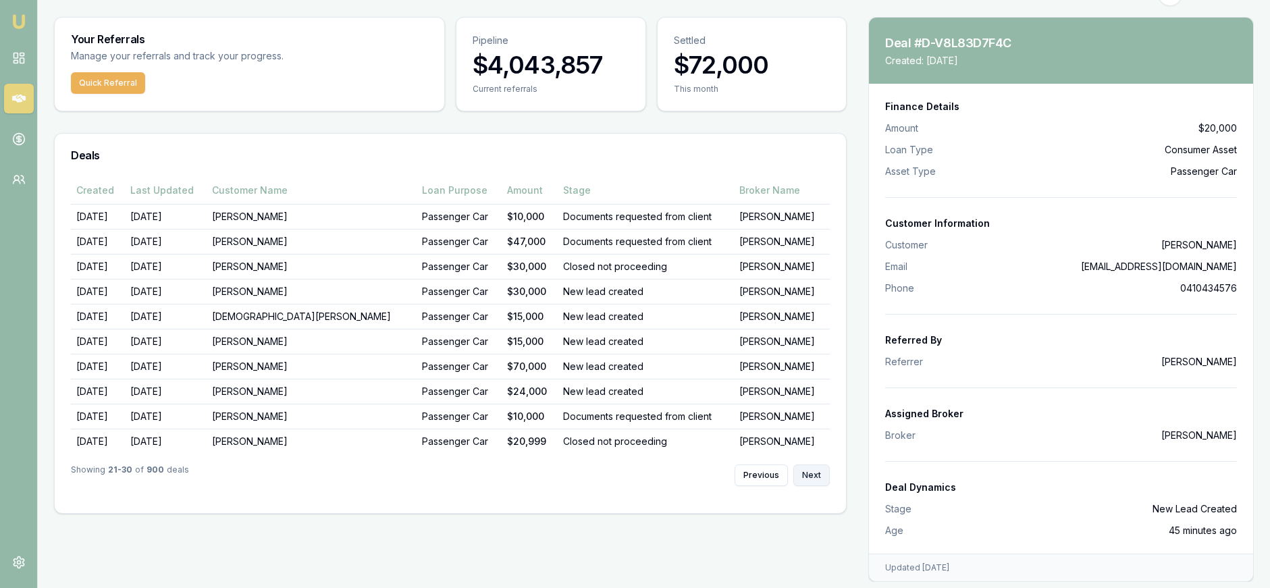
click at [817, 475] on button "Next" at bounding box center [812, 476] width 36 height 22
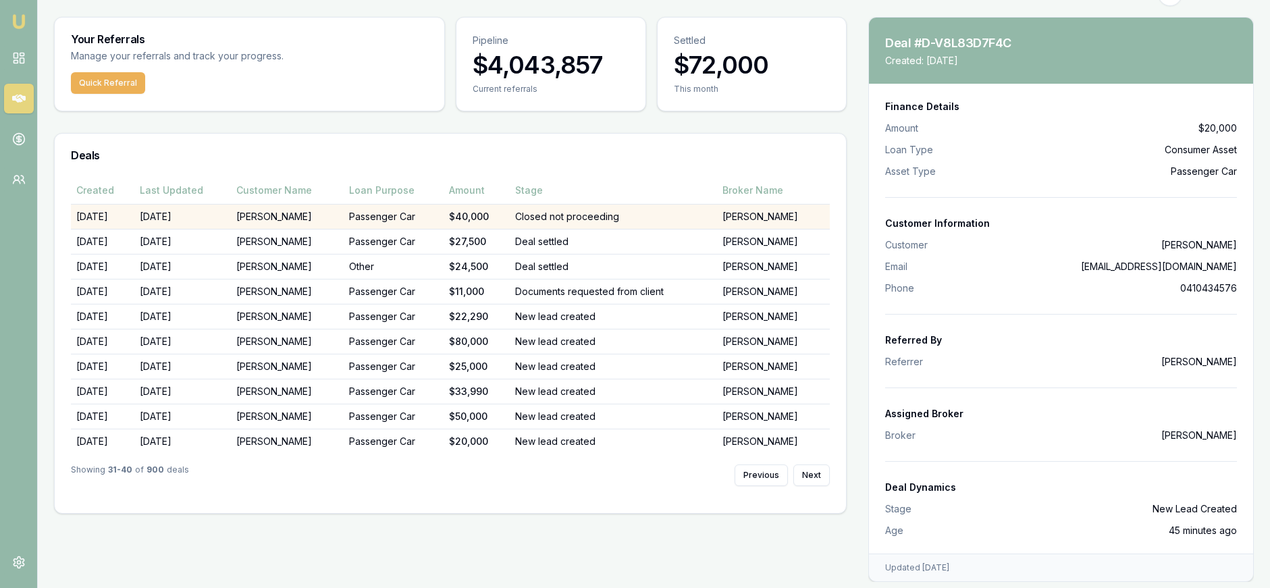
click at [444, 217] on td "Passenger Car" at bounding box center [394, 216] width 100 height 25
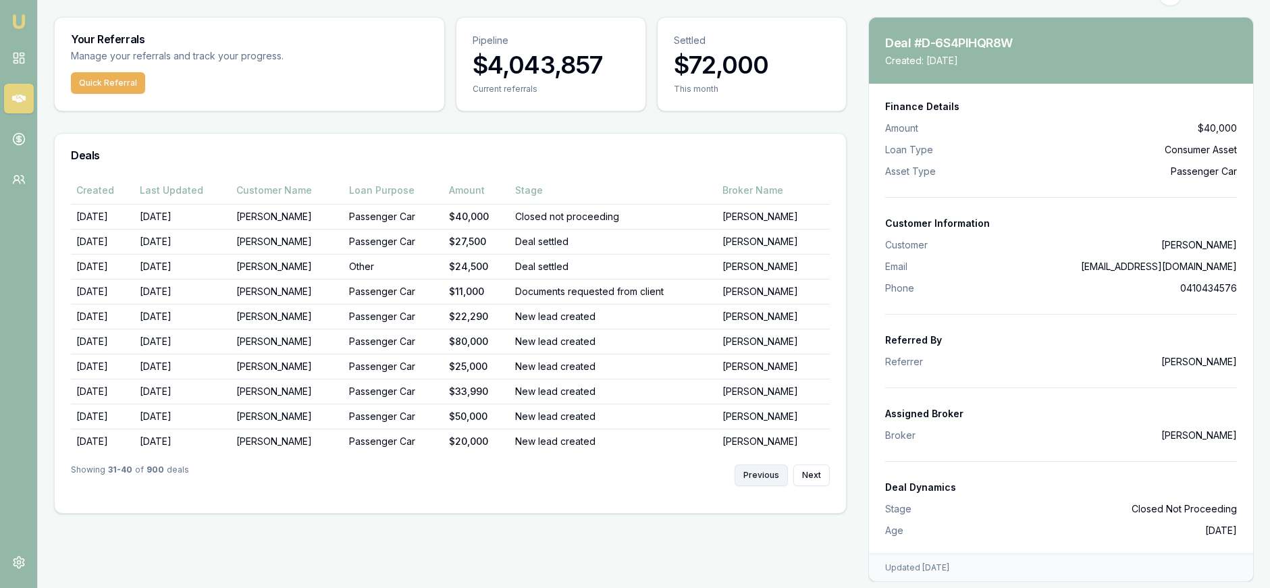
click at [756, 470] on button "Previous" at bounding box center [761, 476] width 53 height 22
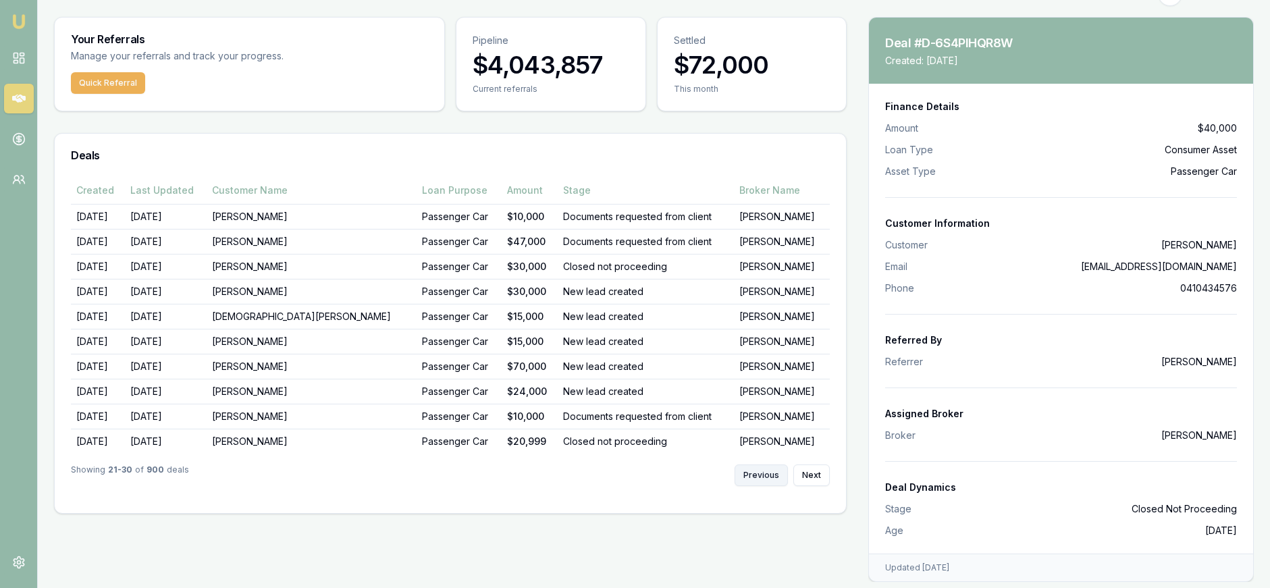
click at [756, 470] on button "Previous" at bounding box center [761, 476] width 53 height 22
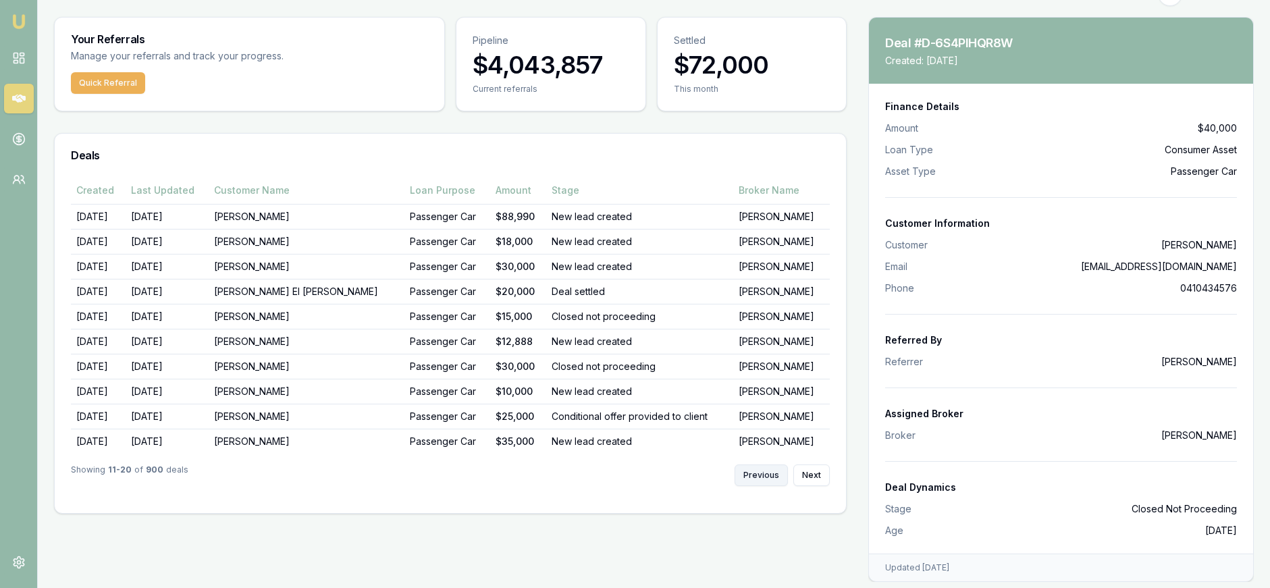
click at [756, 469] on button "Previous" at bounding box center [761, 476] width 53 height 22
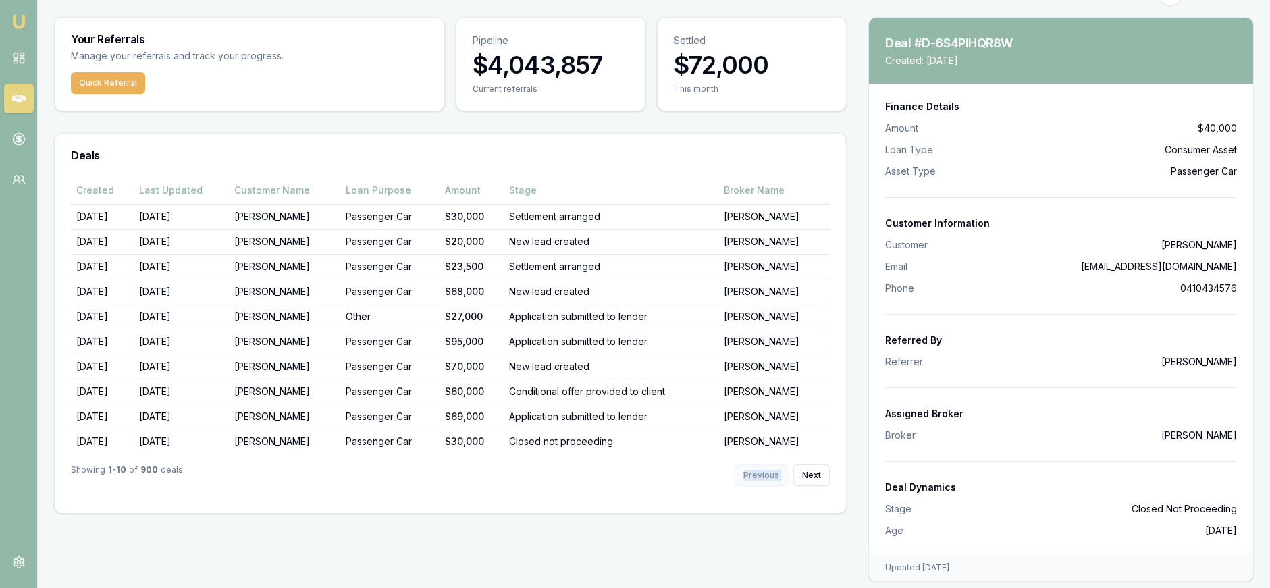
click at [756, 469] on div "Previous Next" at bounding box center [782, 476] width 95 height 22
click at [814, 469] on button "Next" at bounding box center [812, 476] width 36 height 22
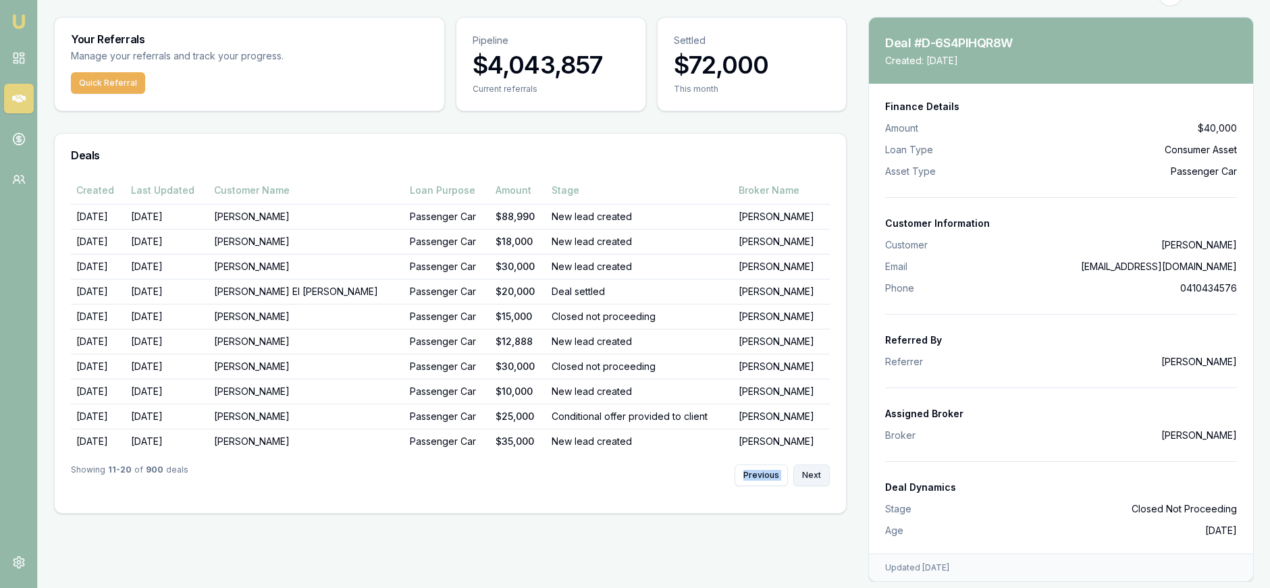
click at [819, 470] on button "Next" at bounding box center [812, 476] width 36 height 22
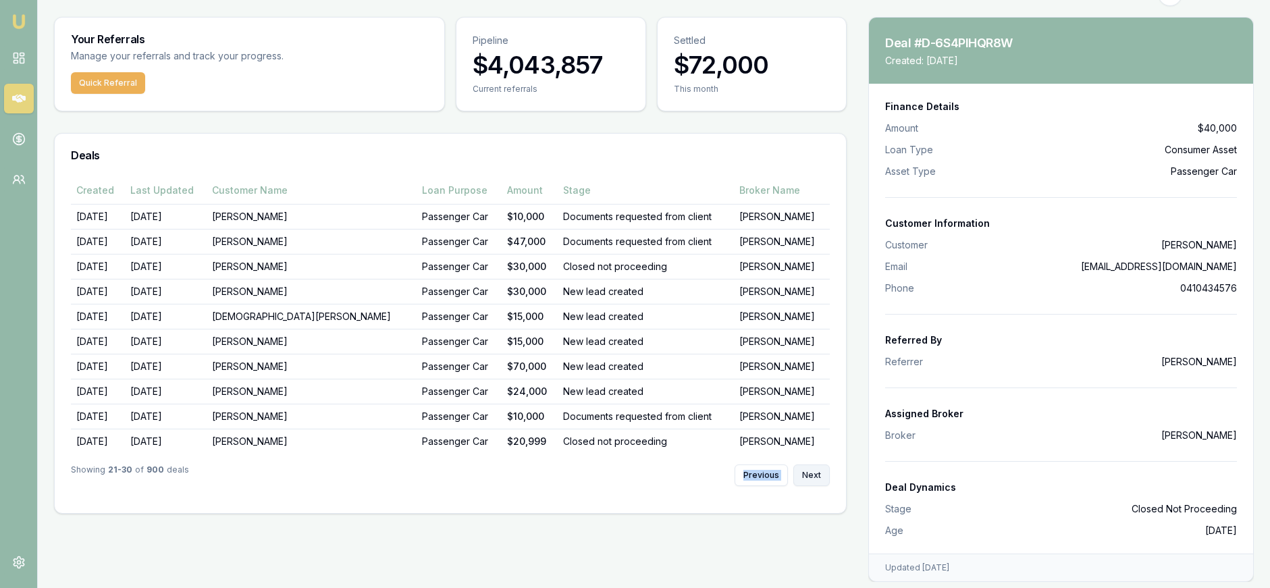
click at [819, 469] on button "Next" at bounding box center [812, 476] width 36 height 22
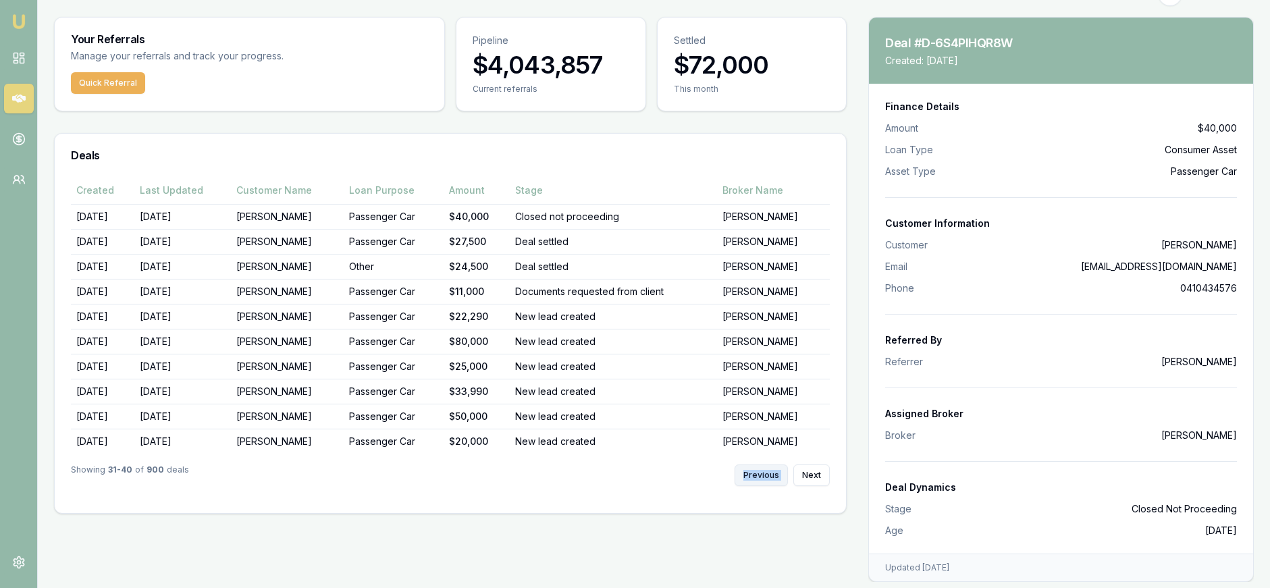
click at [765, 476] on button "Previous" at bounding box center [761, 476] width 53 height 22
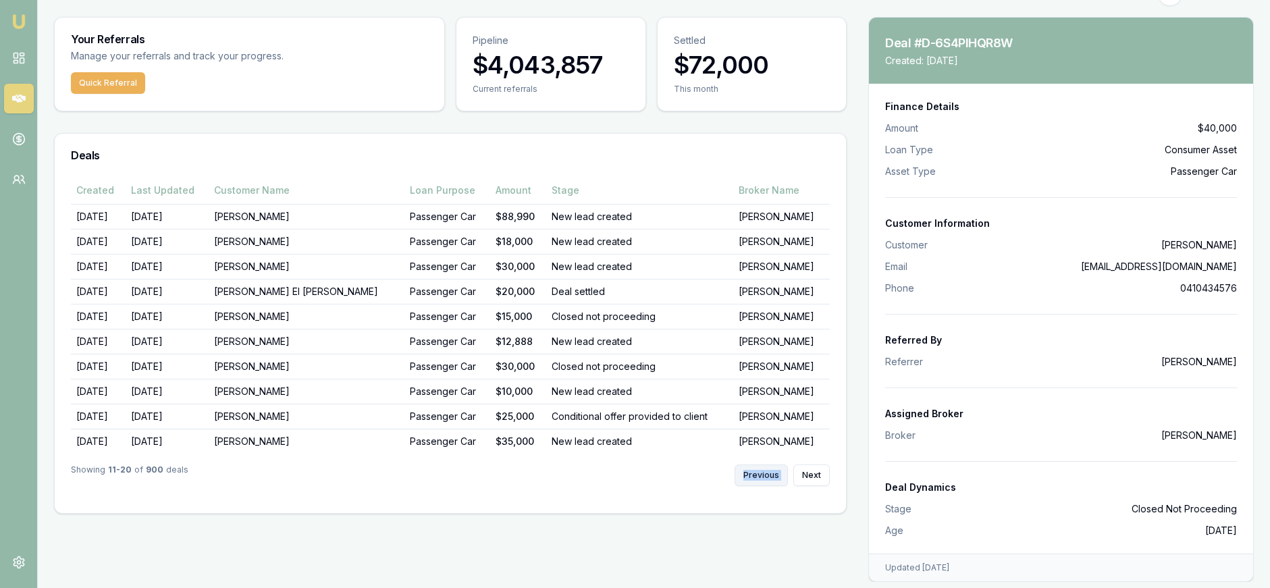
click at [765, 476] on button "Previous" at bounding box center [761, 476] width 53 height 22
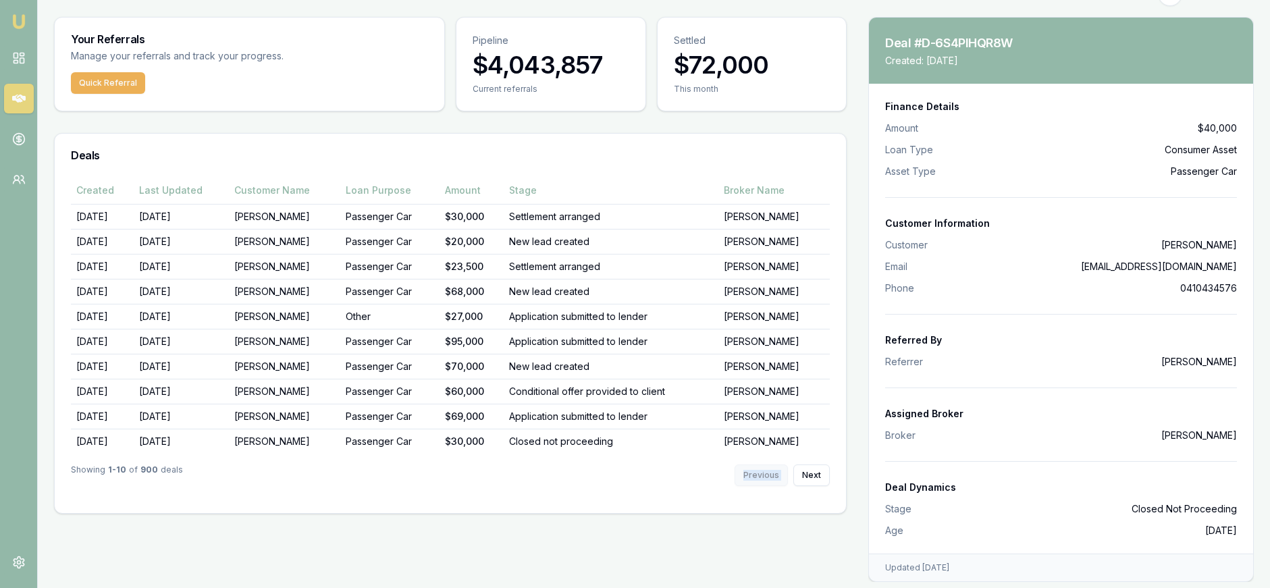
click at [765, 476] on div "Previous Next" at bounding box center [782, 476] width 95 height 22
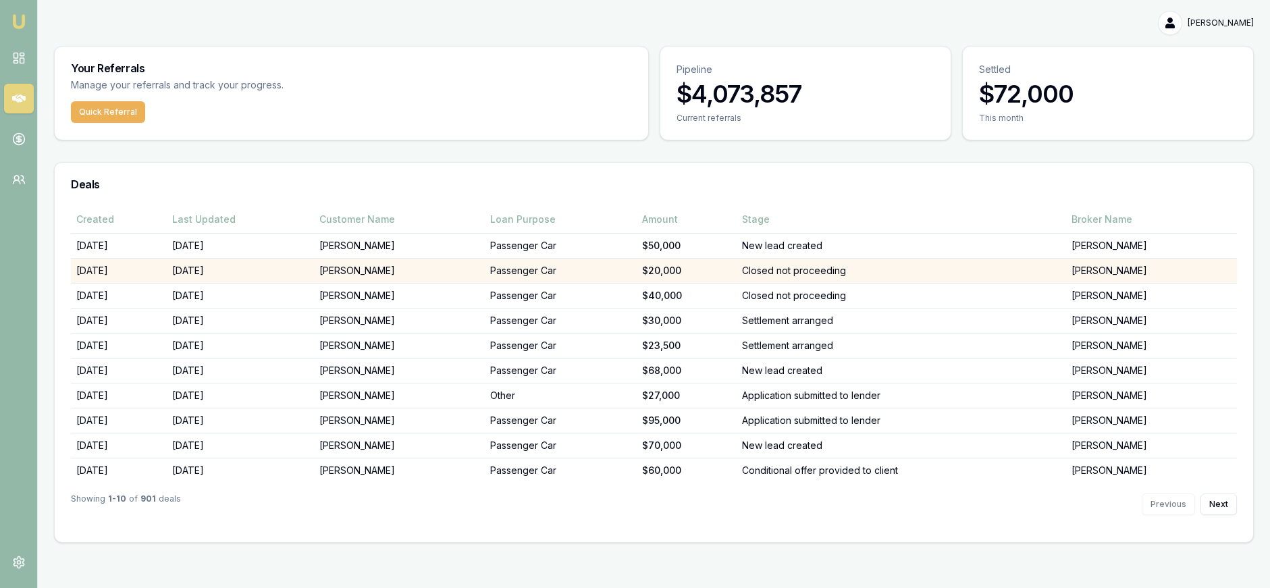
click at [902, 279] on td "Closed not proceeding" at bounding box center [902, 270] width 330 height 25
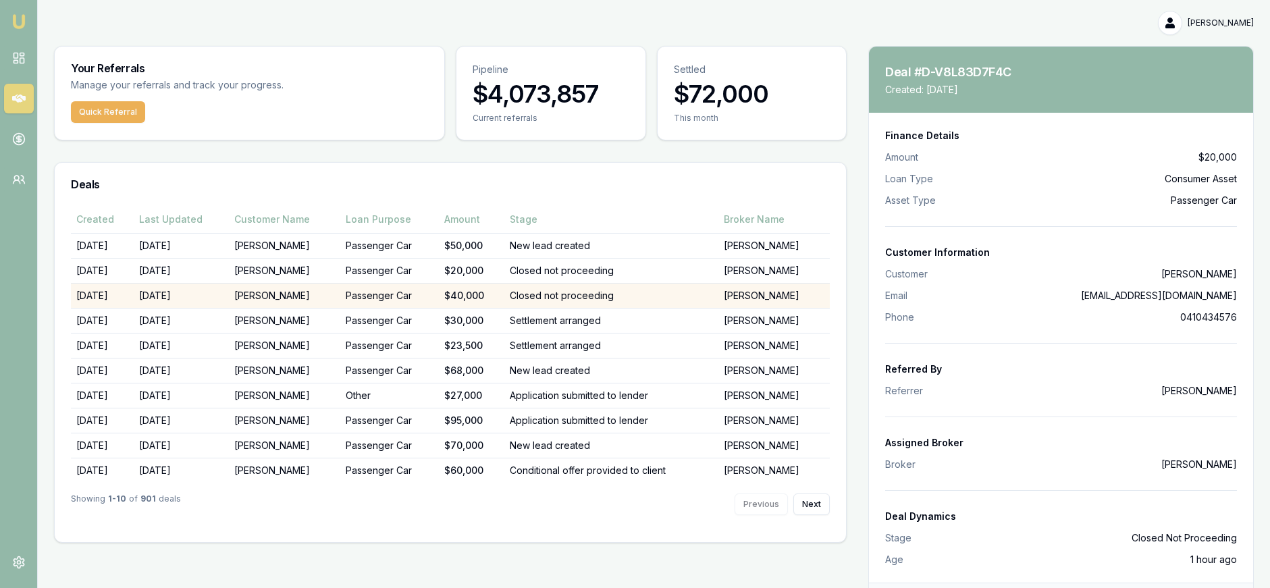
click at [683, 302] on td "Closed not proceeding" at bounding box center [611, 295] width 215 height 25
click at [656, 294] on td "Closed not proceeding" at bounding box center [611, 295] width 215 height 25
click at [658, 294] on td "Closed not proceeding" at bounding box center [611, 295] width 215 height 25
click at [661, 294] on td "Closed not proceeding" at bounding box center [611, 295] width 215 height 25
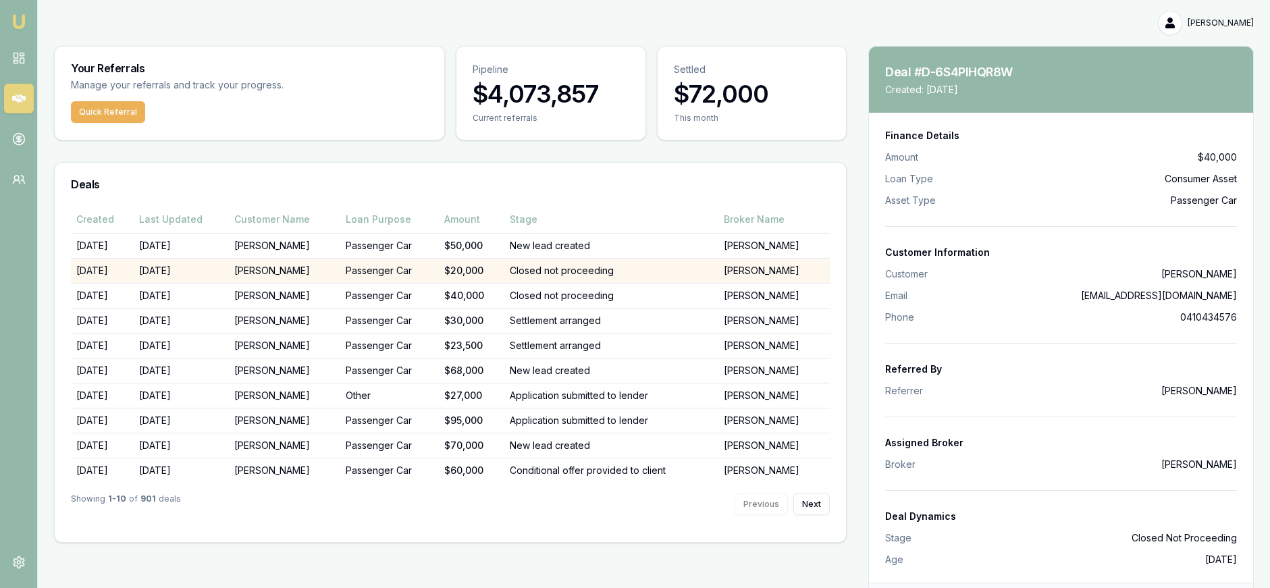
click at [653, 267] on td "Closed not proceeding" at bounding box center [611, 270] width 215 height 25
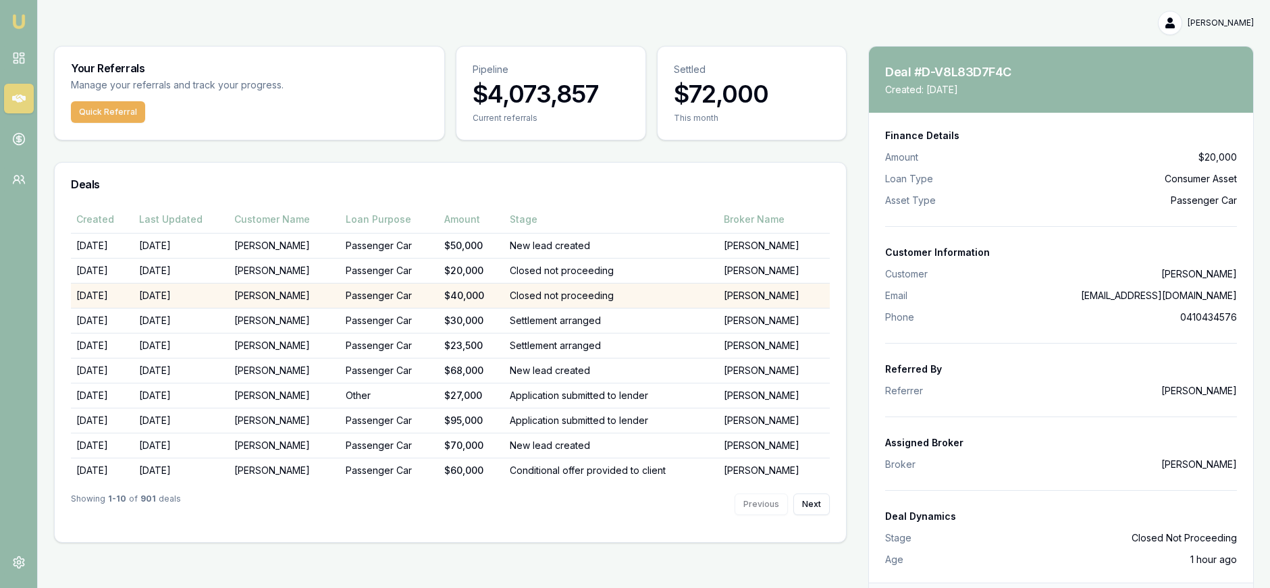
click at [661, 294] on td "Closed not proceeding" at bounding box center [611, 295] width 215 height 25
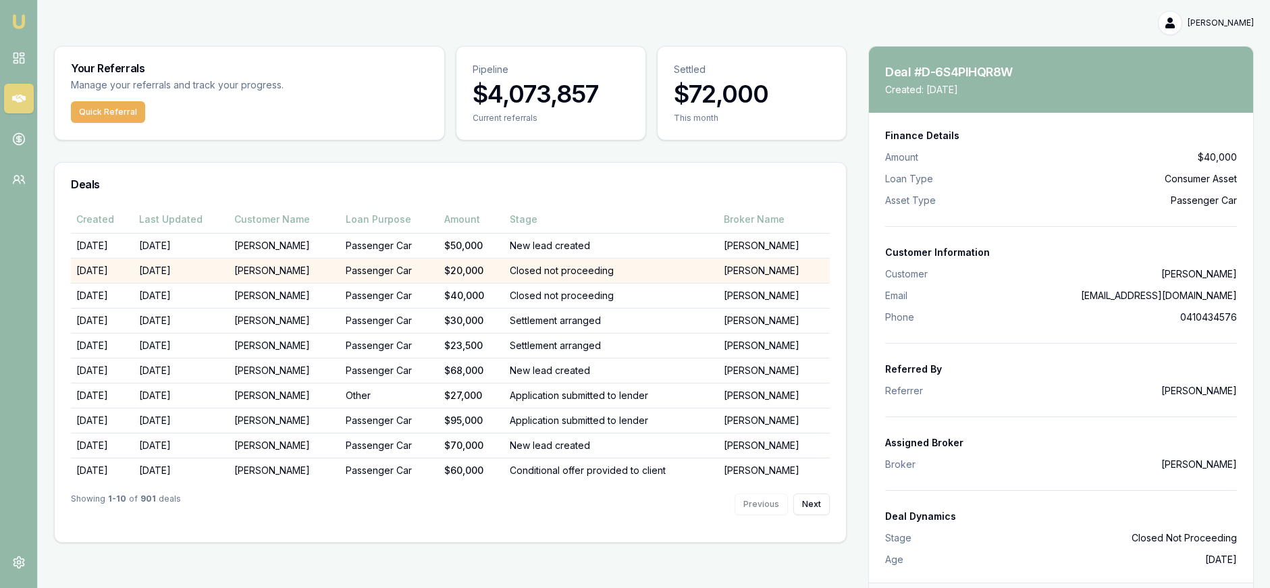
click at [661, 275] on td "Closed not proceeding" at bounding box center [611, 270] width 215 height 25
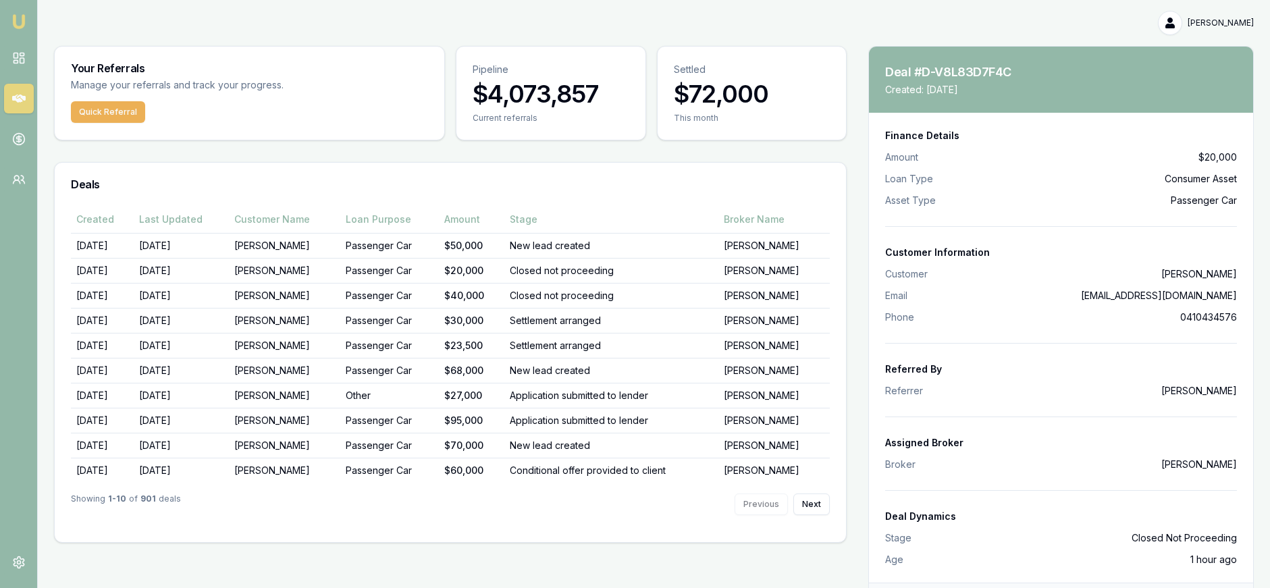
click at [810, 34] on div "[PERSON_NAME]" at bounding box center [654, 23] width 1200 height 24
